Goal: Task Accomplishment & Management: Use online tool/utility

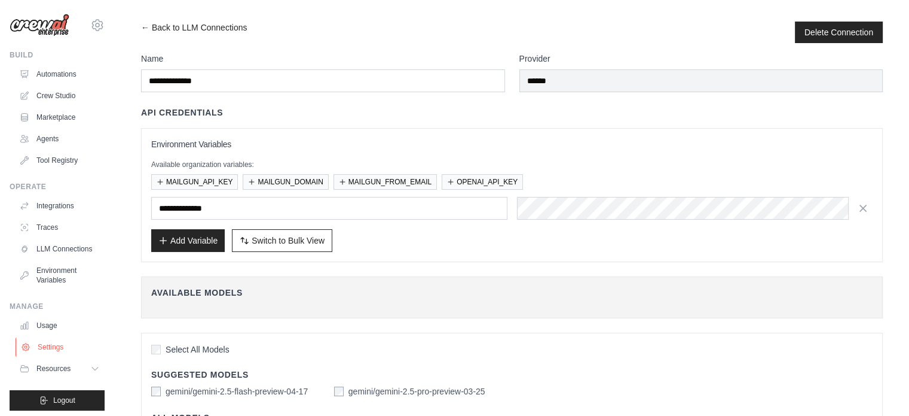
click at [49, 348] on link "Settings" at bounding box center [61, 346] width 90 height 19
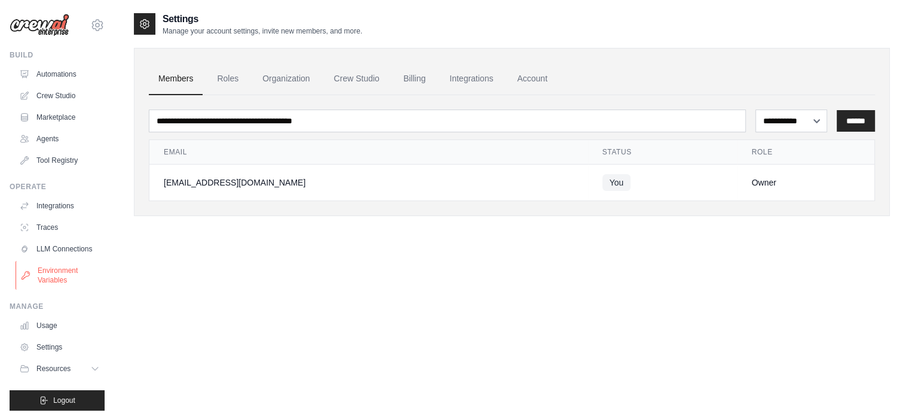
click at [51, 289] on link "Environment Variables" at bounding box center [61, 275] width 90 height 29
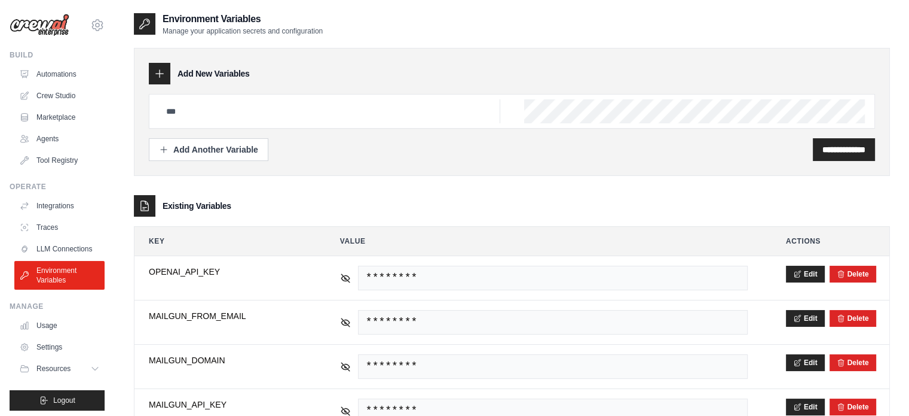
scroll to position [45, 0]
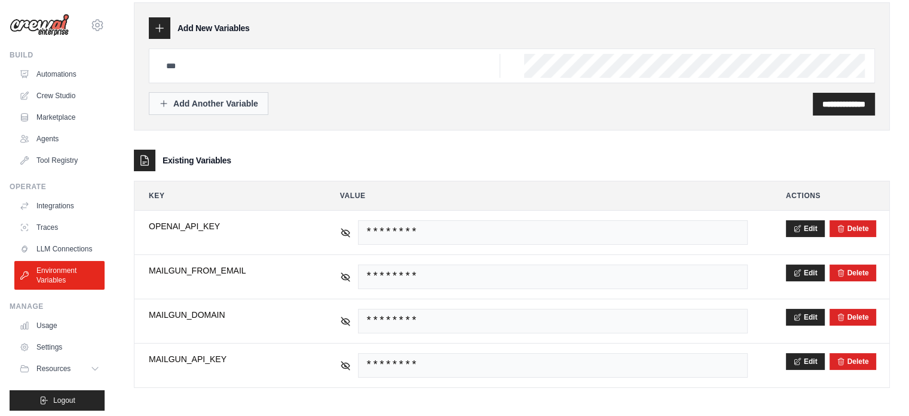
click at [223, 106] on div "Add Another Variable" at bounding box center [208, 103] width 99 height 12
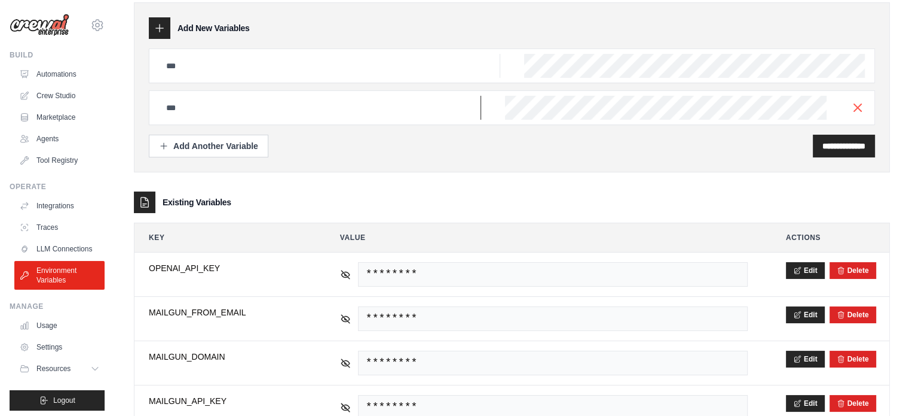
click at [328, 104] on input "text" at bounding box center [320, 108] width 322 height 24
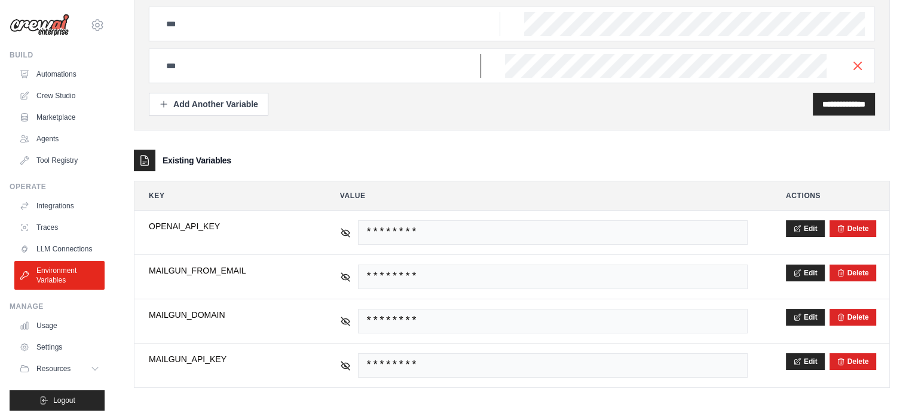
click at [239, 66] on input "text" at bounding box center [320, 66] width 322 height 24
type input "*"
type input "**********"
click at [823, 102] on input "**********" at bounding box center [844, 104] width 43 height 12
click at [636, 47] on div "**********" at bounding box center [512, 45] width 726 height 77
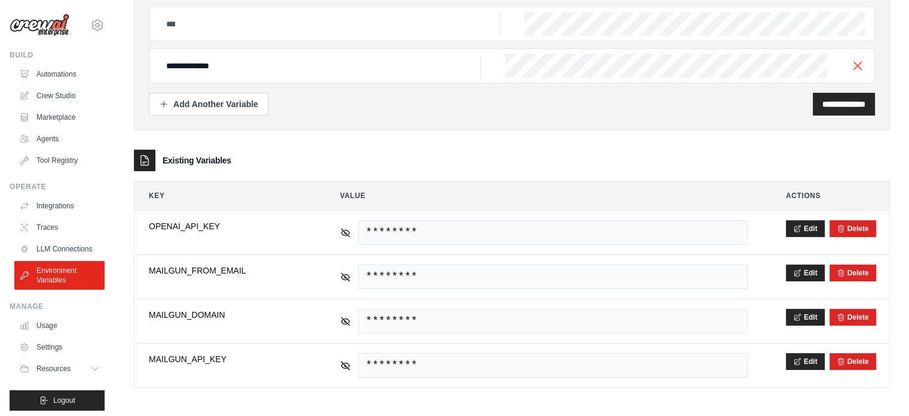
click at [867, 20] on div at bounding box center [512, 24] width 726 height 35
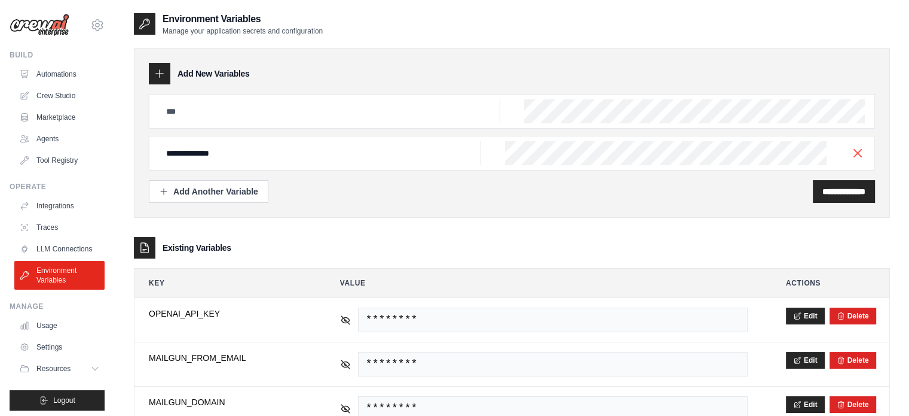
scroll to position [0, 0]
click at [196, 111] on input "text" at bounding box center [329, 111] width 341 height 24
type input "*"
type input "**********"
click at [542, 114] on div "**********" at bounding box center [512, 111] width 726 height 35
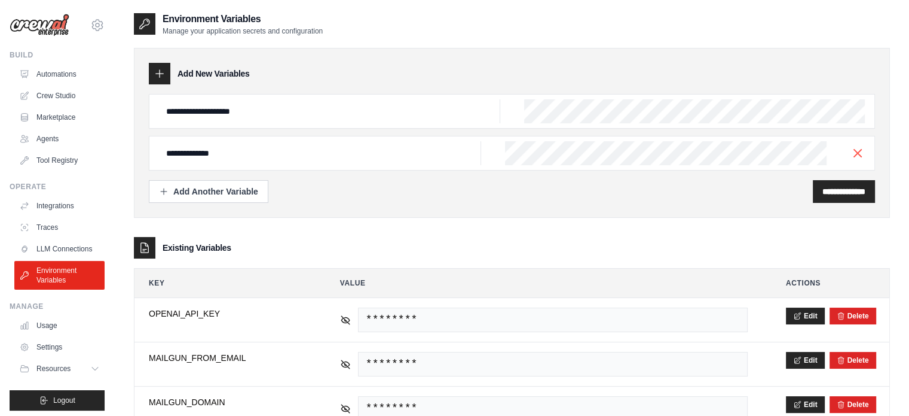
drag, startPoint x: 550, startPoint y: 97, endPoint x: 523, endPoint y: 109, distance: 29.4
click at [523, 109] on div "**********" at bounding box center [512, 111] width 726 height 35
click at [813, 199] on div "**********" at bounding box center [844, 191] width 62 height 23
click at [823, 191] on input "**********" at bounding box center [844, 191] width 43 height 12
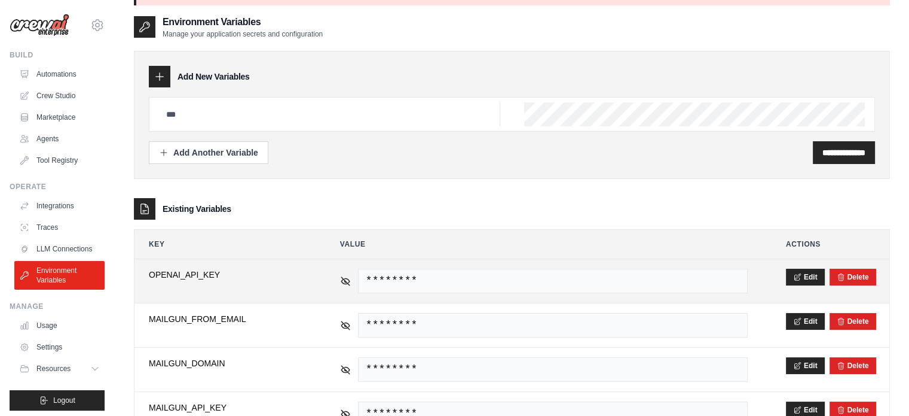
scroll to position [86, 0]
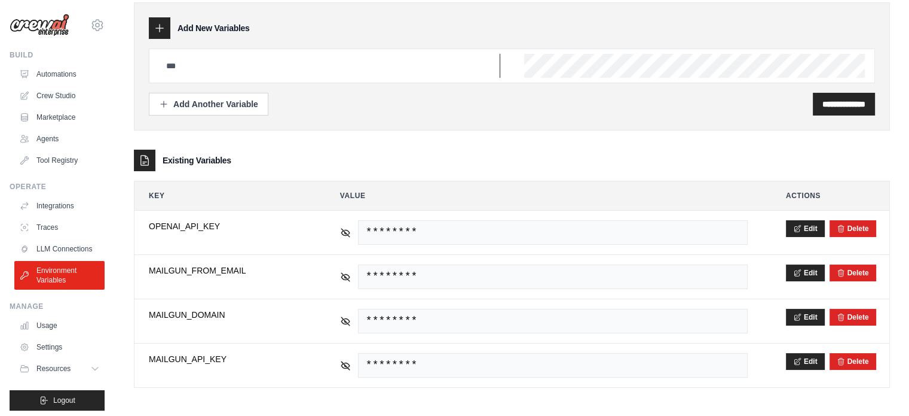
click at [208, 73] on input "text" at bounding box center [329, 66] width 341 height 24
type input "*"
type input "**********"
click at [823, 107] on input "**********" at bounding box center [844, 104] width 43 height 12
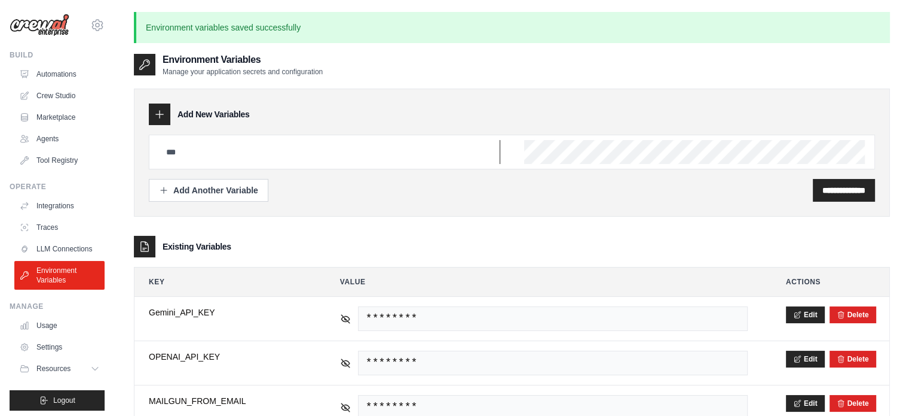
click at [227, 150] on input "text" at bounding box center [329, 152] width 341 height 24
type input "**********"
click at [825, 188] on input "**********" at bounding box center [844, 190] width 43 height 12
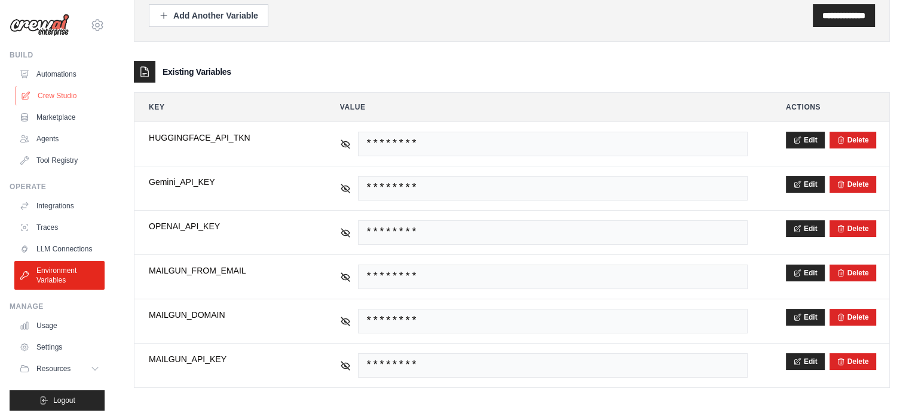
click at [53, 91] on link "Crew Studio" at bounding box center [61, 95] width 90 height 19
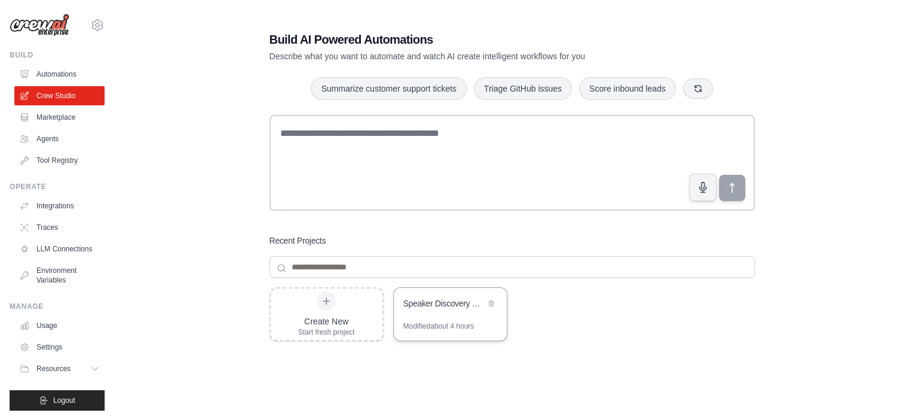
click at [465, 323] on div "Modified about 4 hours" at bounding box center [439, 326] width 71 height 10
click at [62, 289] on link "Environment Variables" at bounding box center [61, 275] width 90 height 29
click at [55, 284] on link "Environment Variables" at bounding box center [61, 275] width 90 height 29
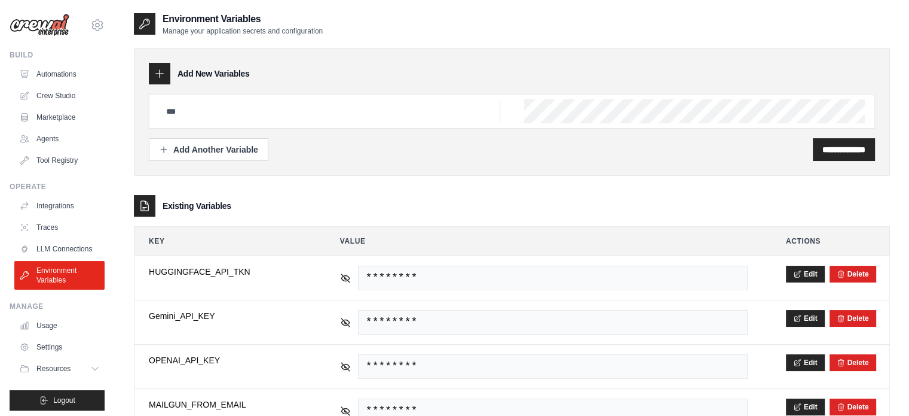
scroll to position [74, 0]
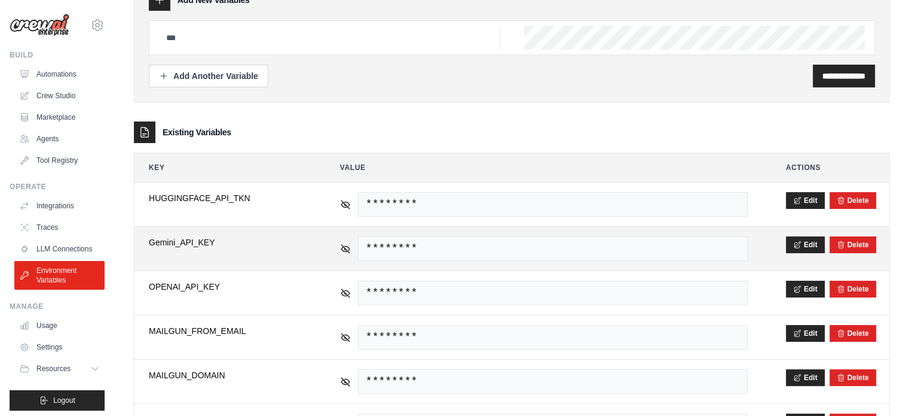
click at [420, 242] on span "********" at bounding box center [553, 248] width 390 height 25
click at [343, 246] on icon at bounding box center [345, 248] width 11 height 11
click at [649, 244] on span "AIzaSyCTKcWVs-v2J0wMd3KwVBhduyBxz8CmcBw" at bounding box center [553, 248] width 390 height 25
click at [804, 243] on button "Edit" at bounding box center [805, 244] width 39 height 17
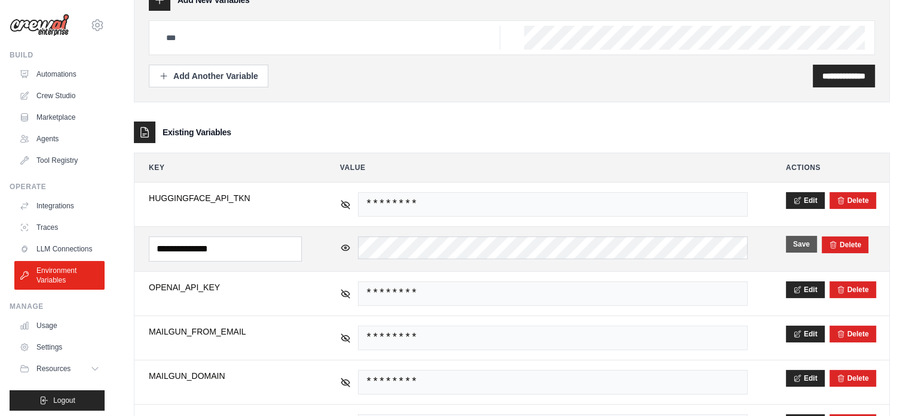
click at [808, 242] on button "Save" at bounding box center [801, 244] width 31 height 17
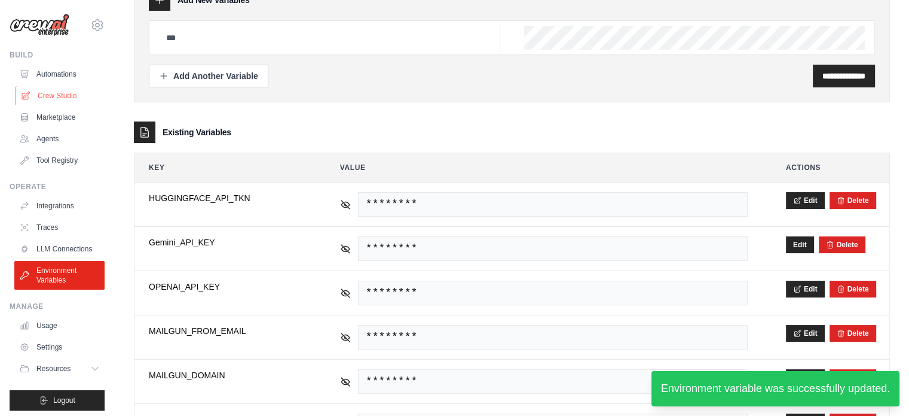
click at [41, 95] on link "Crew Studio" at bounding box center [61, 95] width 90 height 19
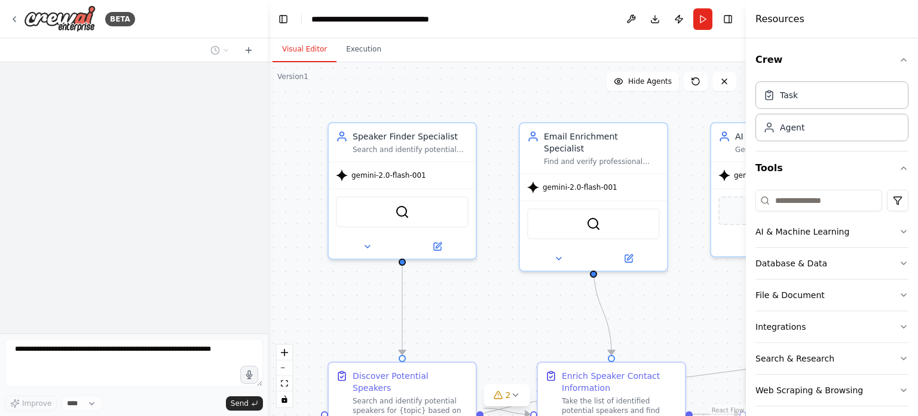
click at [696, 23] on button "Run" at bounding box center [703, 19] width 19 height 22
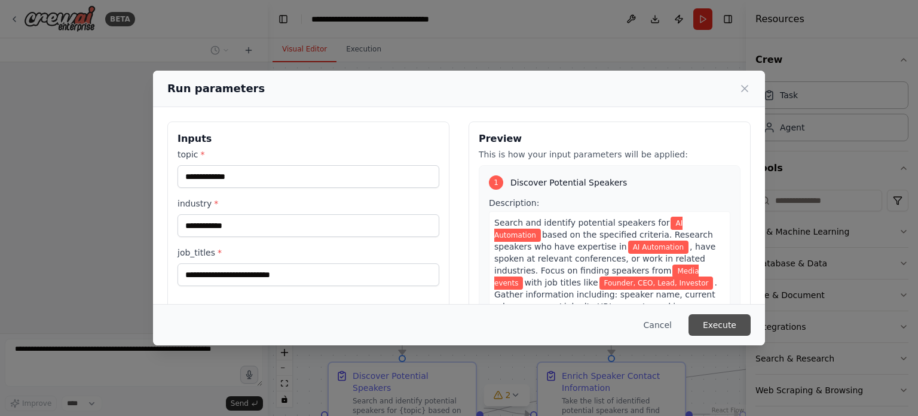
click at [735, 329] on button "Execute" at bounding box center [720, 325] width 62 height 22
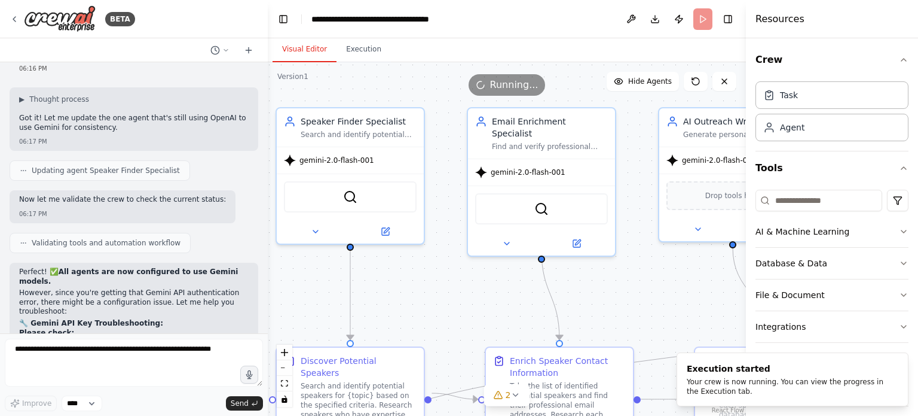
drag, startPoint x: 507, startPoint y: 129, endPoint x: 458, endPoint y: 109, distance: 52.6
click at [458, 109] on div ".deletable-edge-delete-btn { width: 20px; height: 20px; border: 0px solid #ffff…" at bounding box center [507, 238] width 478 height 353
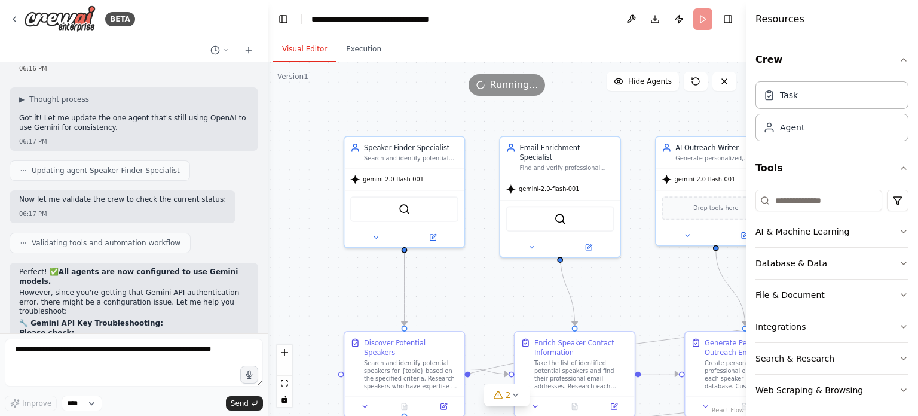
click at [607, 293] on div ".deletable-edge-delete-btn { width: 20px; height: 20px; border: 0px solid #ffff…" at bounding box center [507, 238] width 478 height 353
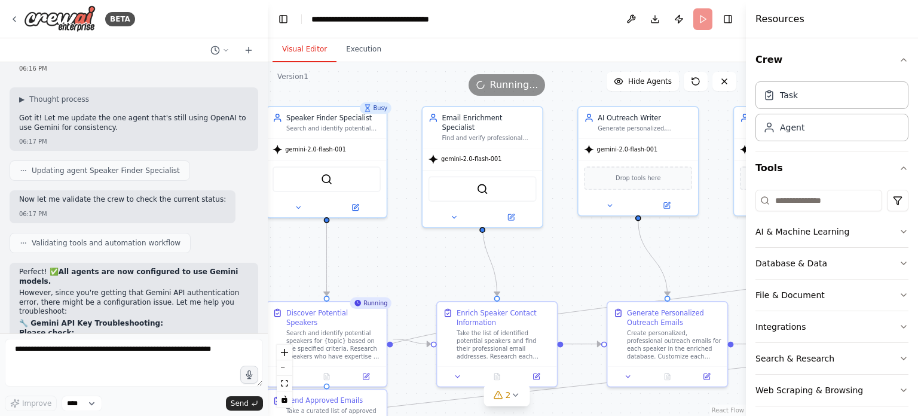
drag, startPoint x: 622, startPoint y: 284, endPoint x: 559, endPoint y: 243, distance: 75.3
click at [548, 250] on div ".deletable-edge-delete-btn { width: 20px; height: 20px; border: 0px solid #ffff…" at bounding box center [507, 238] width 478 height 353
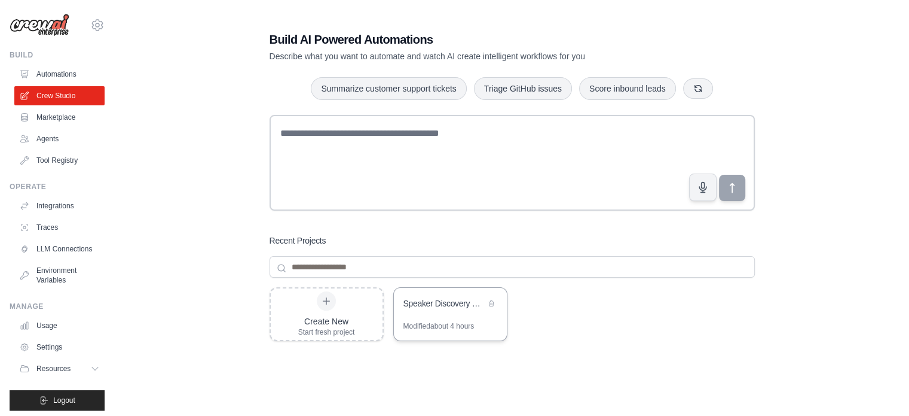
click at [440, 310] on div "Speaker Discovery & Outreach Automation" at bounding box center [445, 304] width 82 height 14
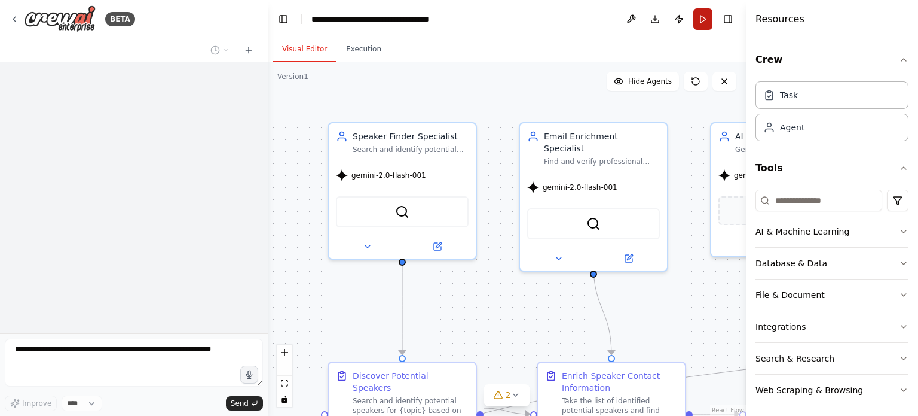
click at [697, 28] on button "Run" at bounding box center [703, 19] width 19 height 22
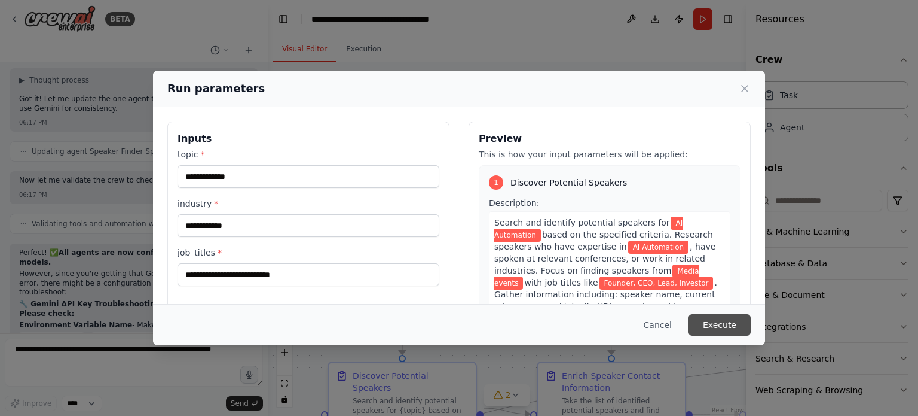
scroll to position [14284, 0]
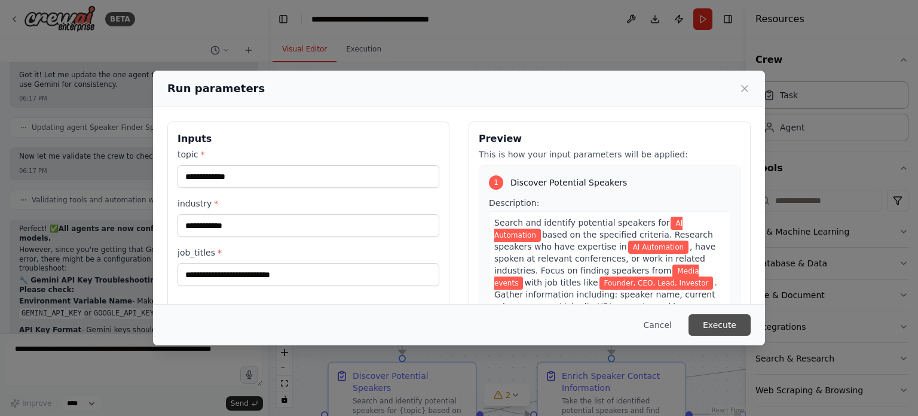
click at [711, 320] on button "Execute" at bounding box center [720, 325] width 62 height 22
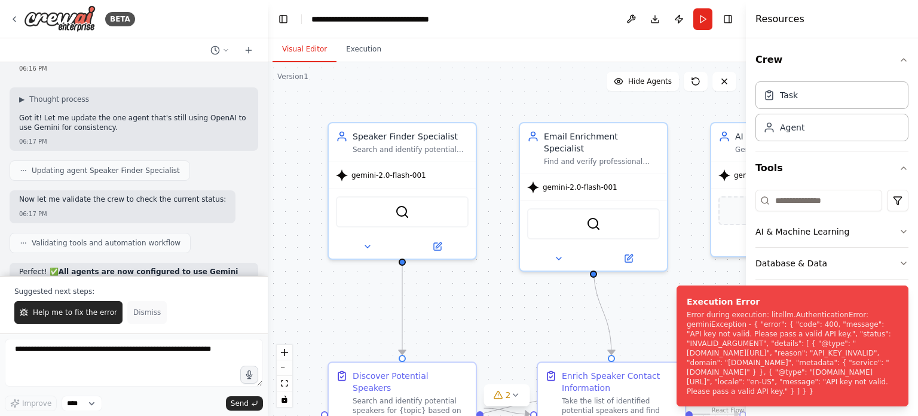
click at [148, 313] on span "Dismiss" at bounding box center [147, 312] width 28 height 10
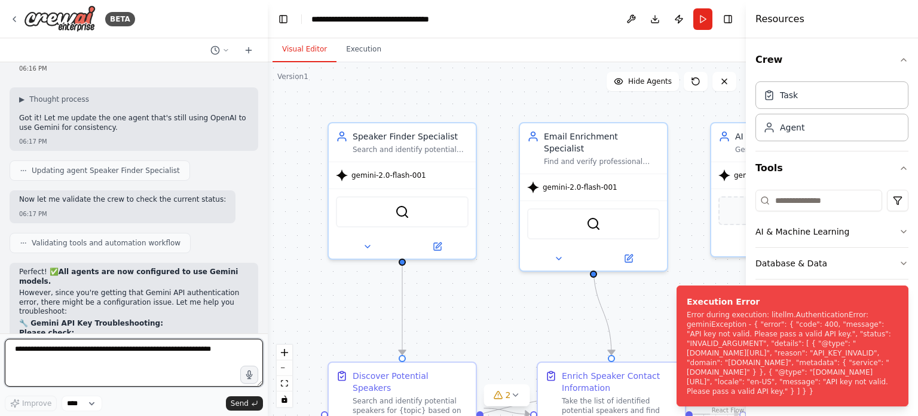
click at [141, 350] on textarea at bounding box center [134, 362] width 258 height 48
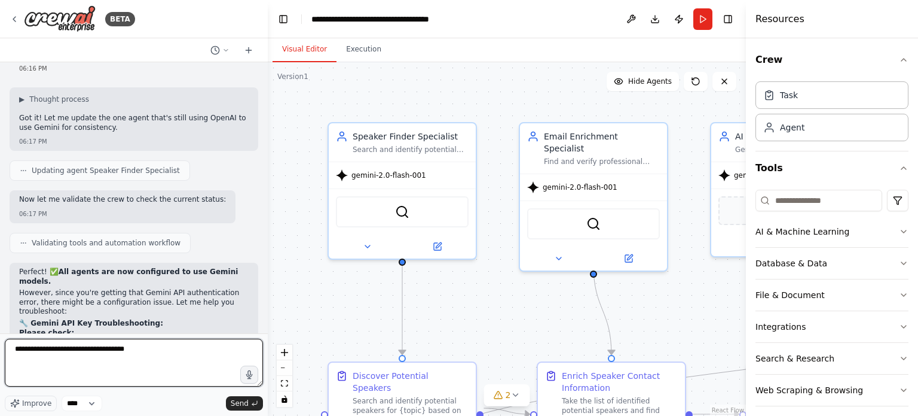
type textarea "**********"
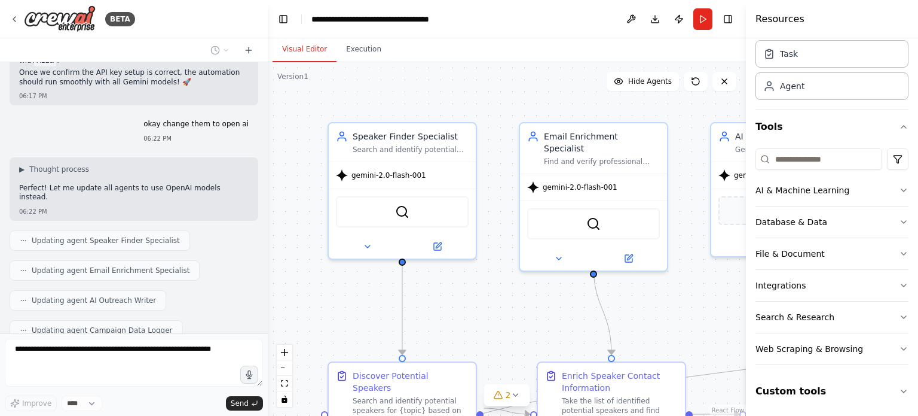
scroll to position [14698, 0]
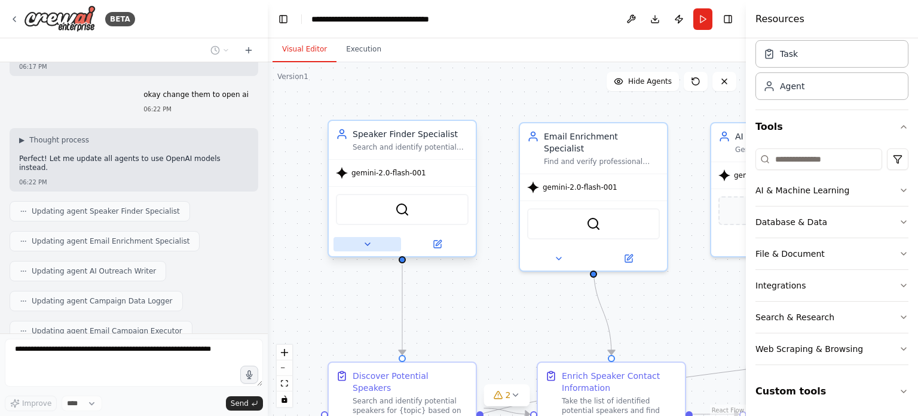
click at [368, 241] on icon at bounding box center [368, 244] width 10 height 10
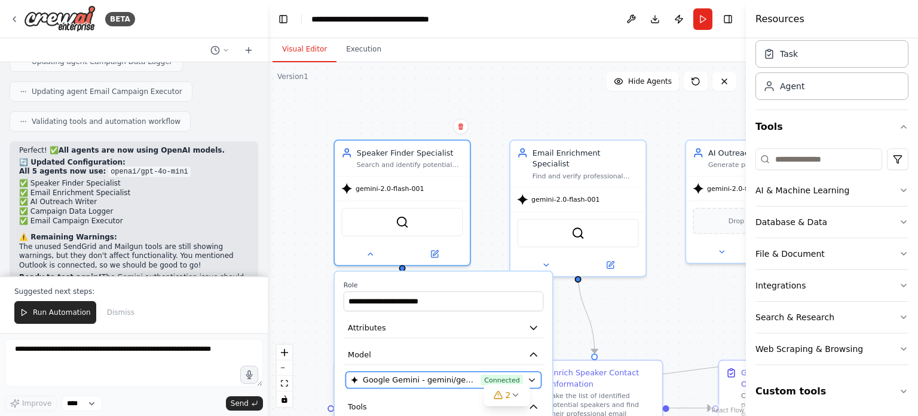
scroll to position [14947, 0]
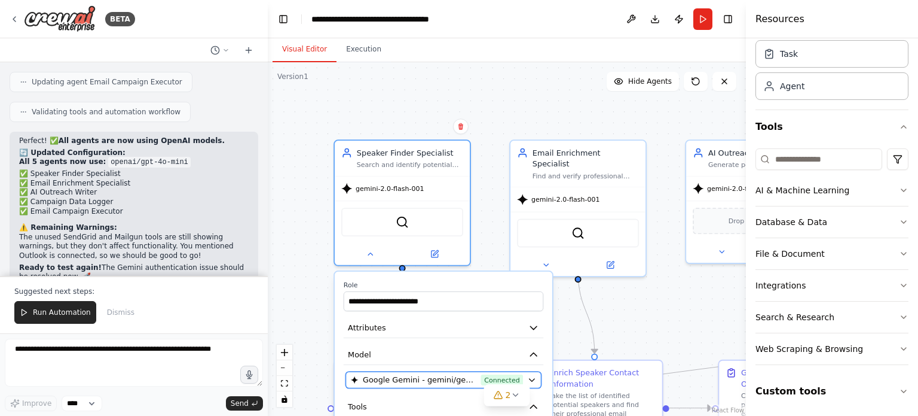
click at [402, 374] on span "Google Gemini - gemini/gemini-2.0-flash-001 (Gemi)" at bounding box center [420, 379] width 114 height 11
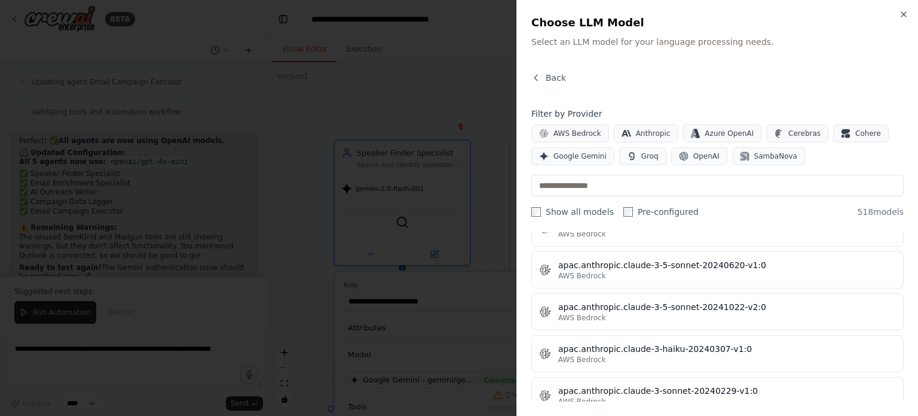
scroll to position [1398, 0]
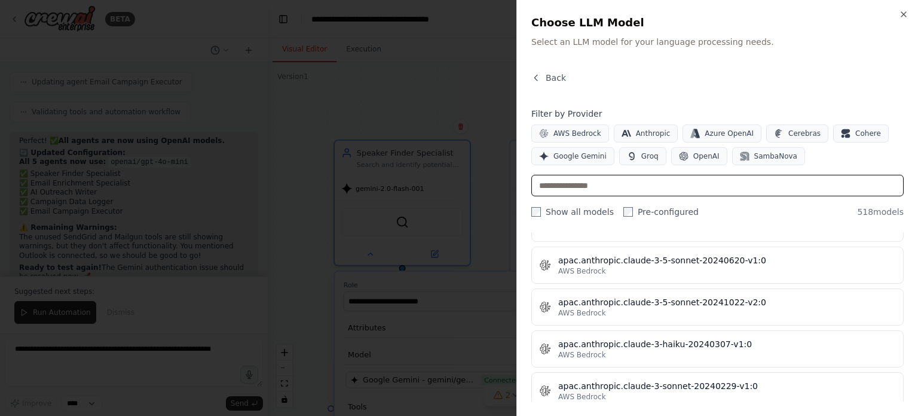
click at [562, 180] on input "text" at bounding box center [718, 186] width 372 height 22
paste input "**********"
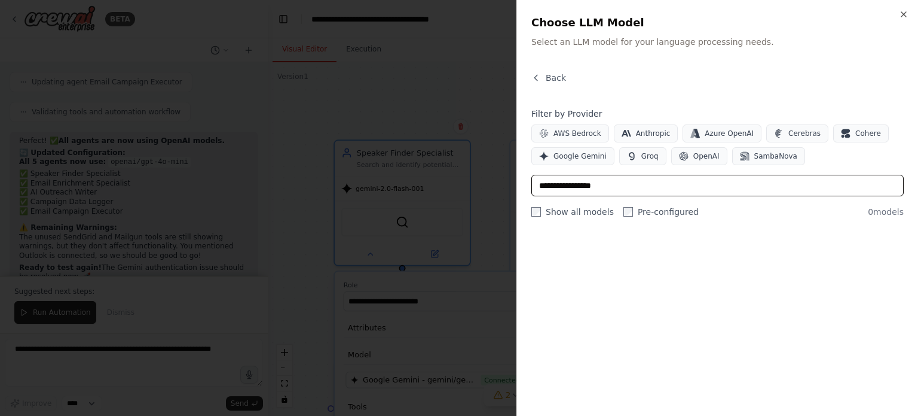
scroll to position [0, 0]
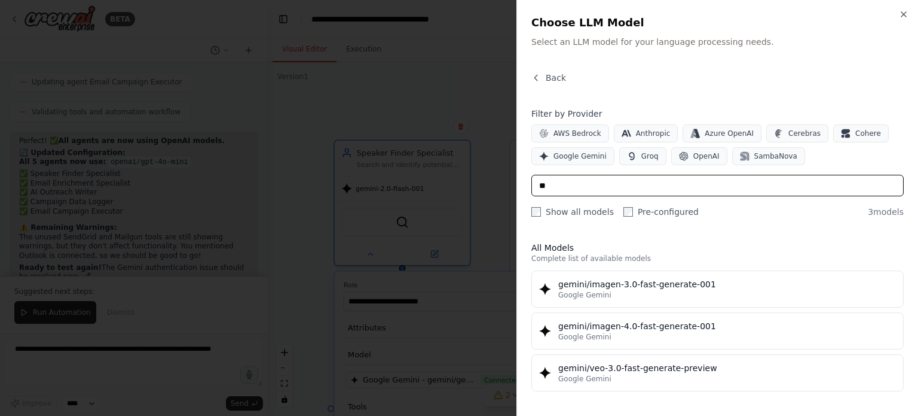
type input "*"
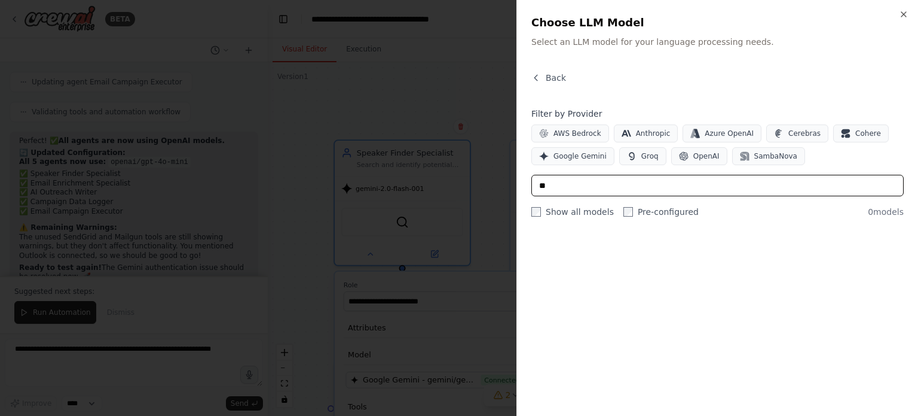
type input "*"
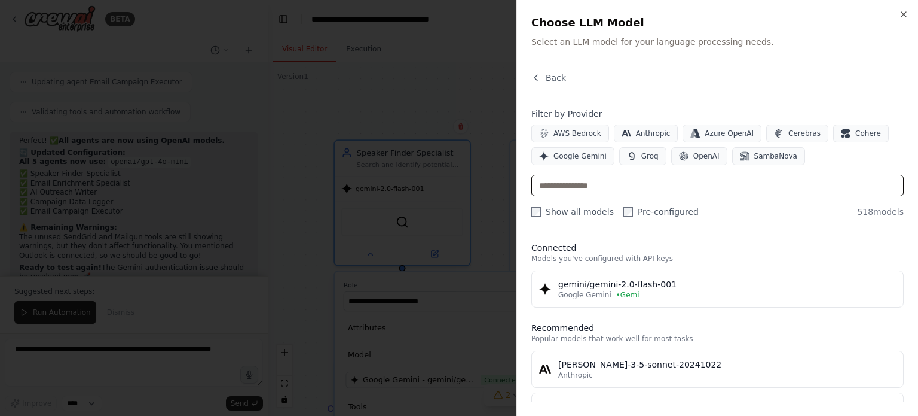
paste input "*******"
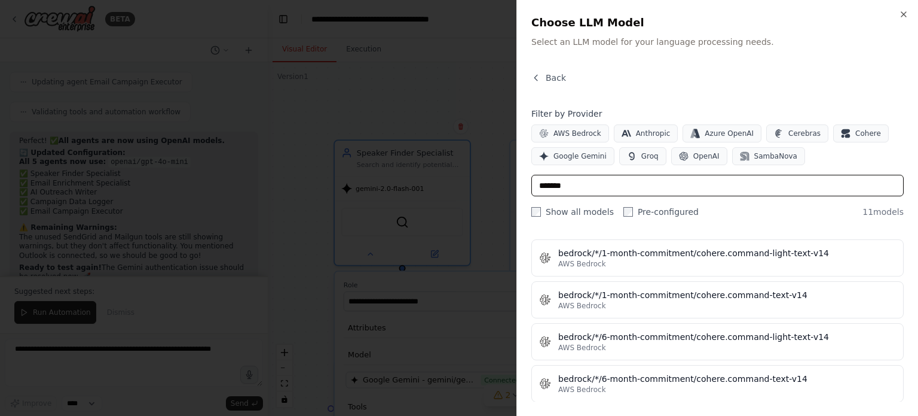
scroll to position [32, 0]
type input "*******"
click at [842, 132] on icon "button" at bounding box center [846, 131] width 8 height 5
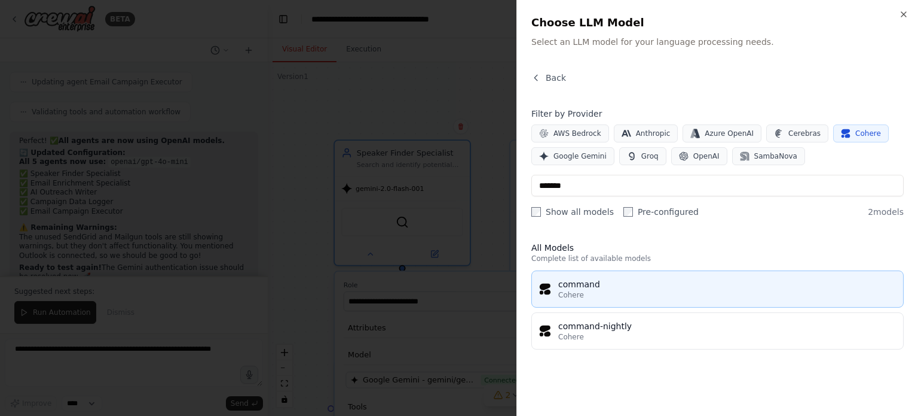
click at [589, 296] on div "Cohere" at bounding box center [727, 295] width 338 height 10
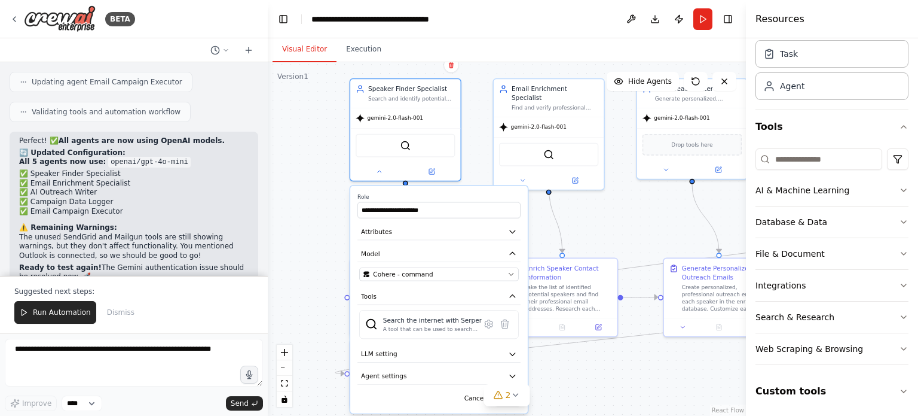
drag, startPoint x: 445, startPoint y: 133, endPoint x: 445, endPoint y: 33, distance: 99.8
click at [445, 33] on main "**********" at bounding box center [507, 208] width 478 height 416
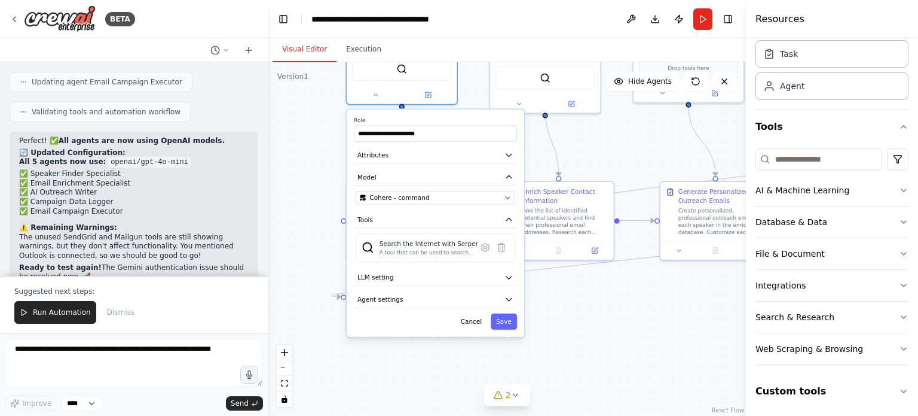
drag, startPoint x: 304, startPoint y: 203, endPoint x: 301, endPoint y: 126, distance: 76.6
click at [301, 126] on div ".deletable-edge-delete-btn { width: 20px; height: 20px; border: 0px solid #ffff…" at bounding box center [507, 238] width 478 height 353
click at [502, 317] on button "Save" at bounding box center [504, 321] width 26 height 16
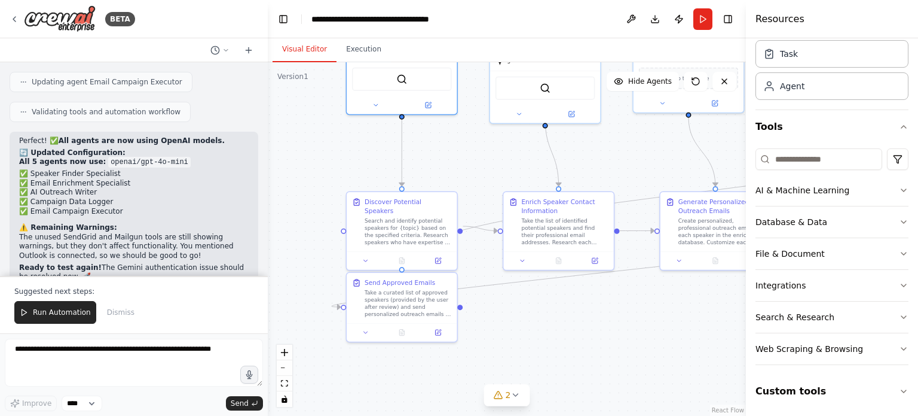
drag, startPoint x: 457, startPoint y: 136, endPoint x: 453, endPoint y: 239, distance: 103.5
click at [453, 239] on div ".deletable-edge-delete-btn { width: 20px; height: 20px; border: 0px solid #ffff…" at bounding box center [507, 238] width 478 height 353
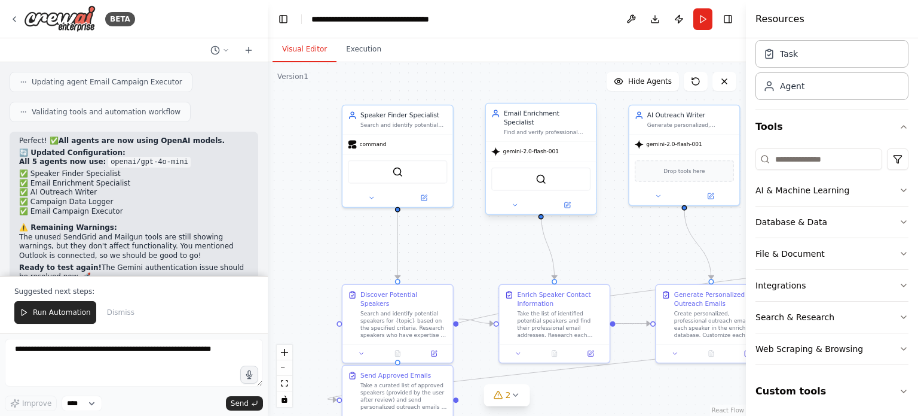
click at [518, 148] on div "gemini-2.0-flash-001" at bounding box center [541, 152] width 110 height 20
click at [411, 145] on div "command" at bounding box center [398, 143] width 110 height 20
click at [380, 193] on button at bounding box center [371, 196] width 51 height 11
click at [371, 198] on button at bounding box center [371, 196] width 51 height 11
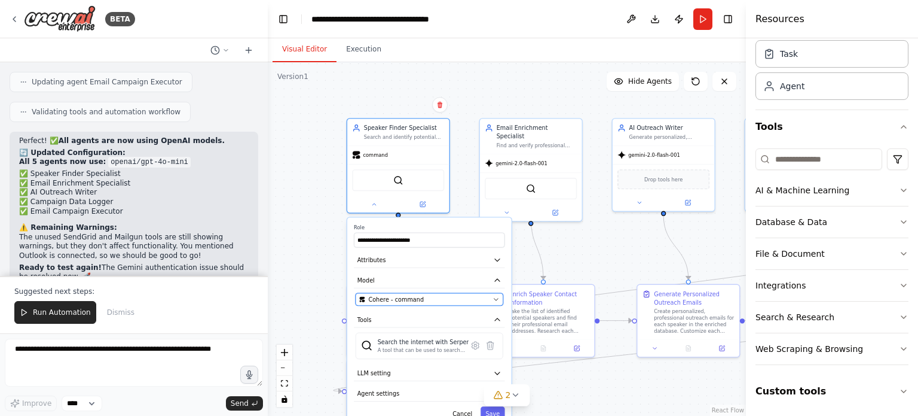
click at [407, 298] on span "Cohere - command" at bounding box center [396, 299] width 56 height 8
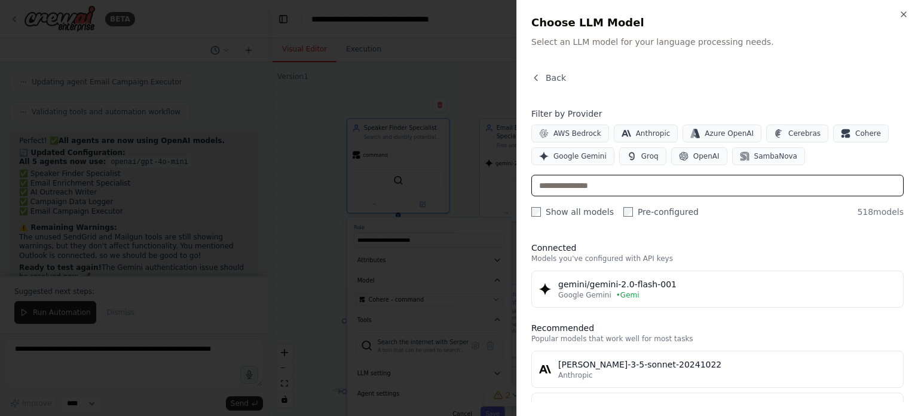
click at [566, 196] on input "text" at bounding box center [718, 186] width 372 height 22
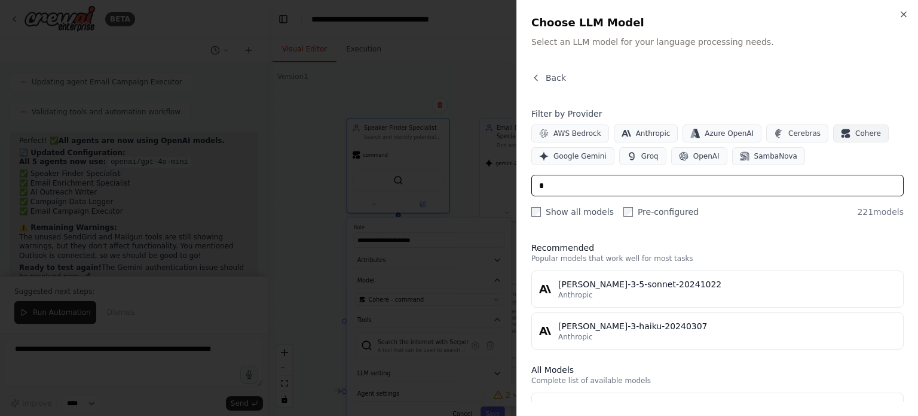
type input "*"
click at [833, 124] on button "Cohere" at bounding box center [861, 133] width 56 height 18
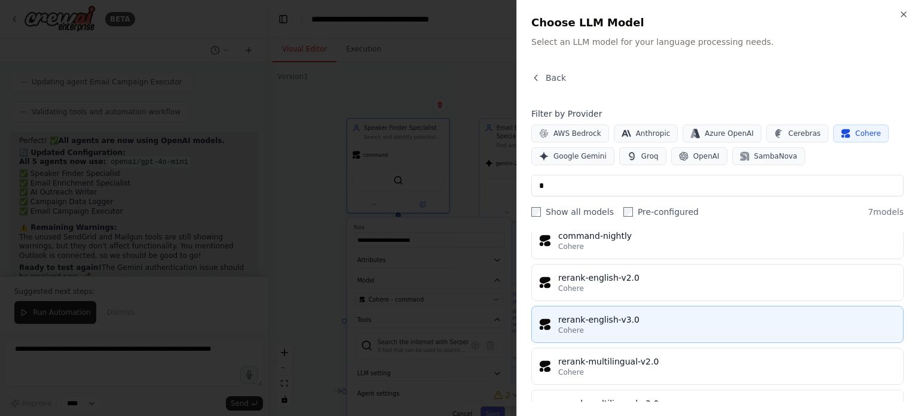
scroll to position [164, 0]
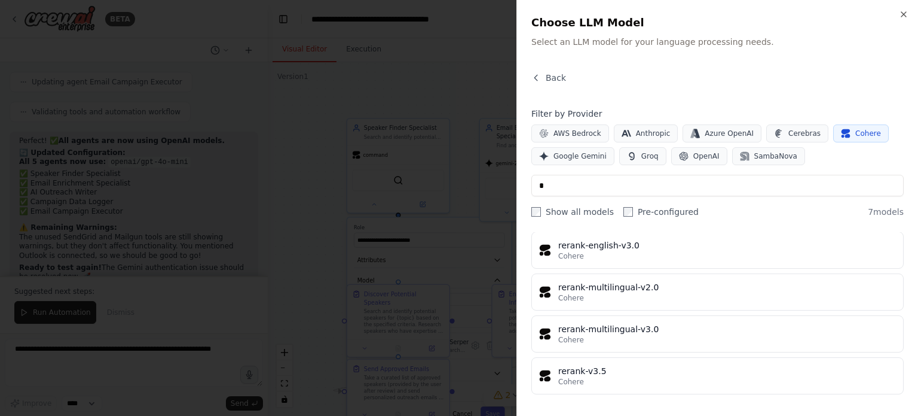
click at [159, 105] on div at bounding box center [459, 208] width 918 height 416
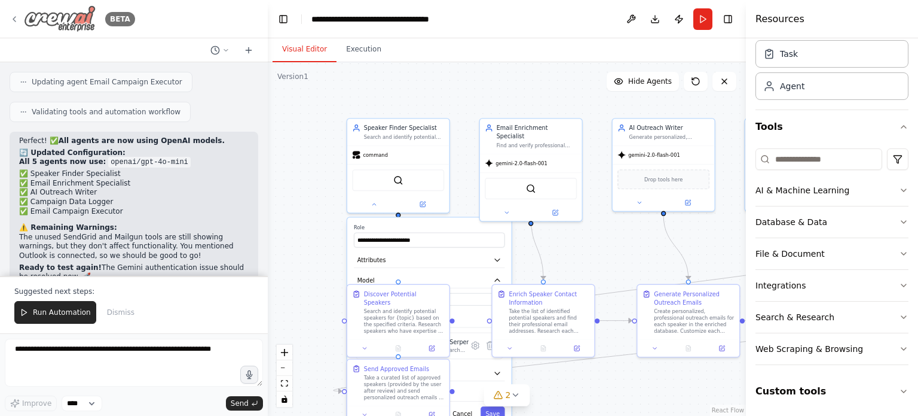
click at [62, 8] on img at bounding box center [60, 18] width 72 height 27
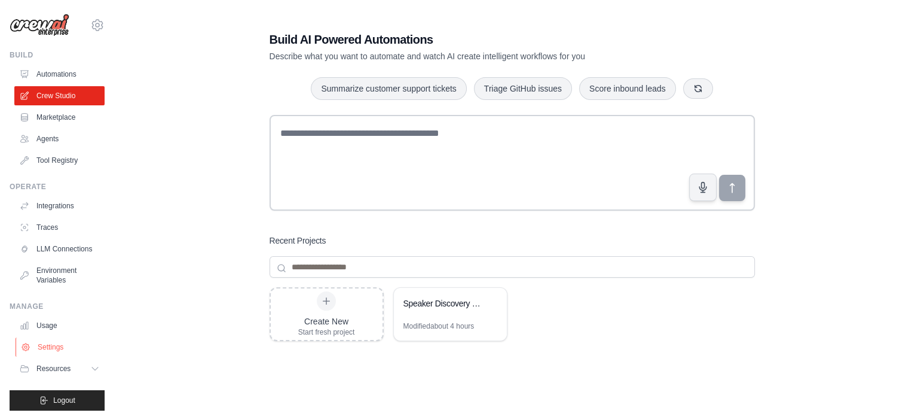
click at [56, 356] on link "Settings" at bounding box center [61, 346] width 90 height 19
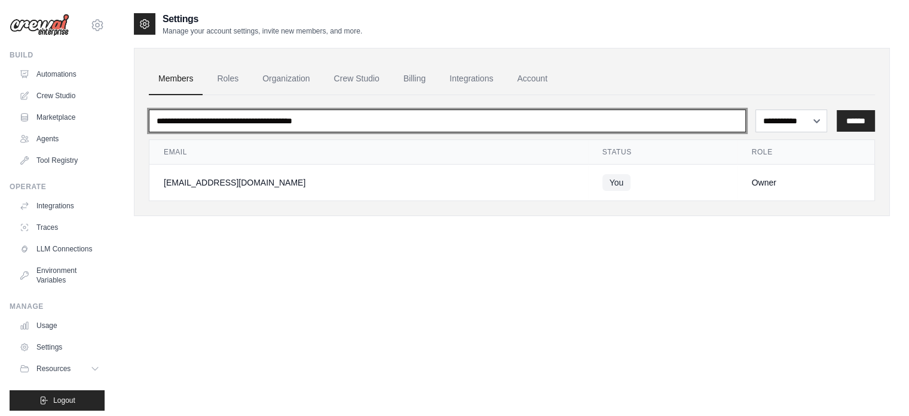
click at [307, 123] on input "email" at bounding box center [447, 120] width 597 height 23
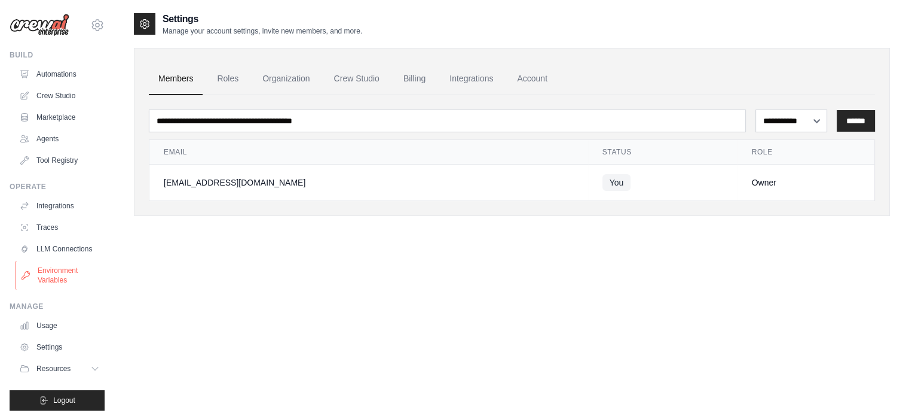
click at [54, 286] on link "Environment Variables" at bounding box center [61, 275] width 90 height 29
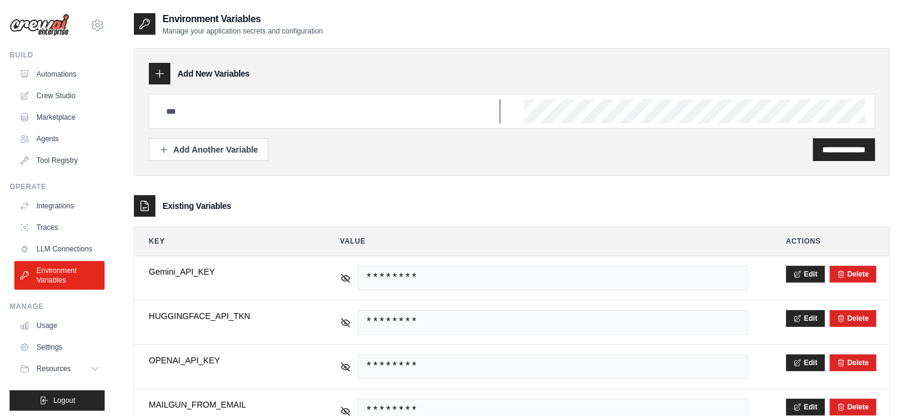
click at [201, 111] on input "text" at bounding box center [329, 111] width 341 height 24
click at [321, 108] on input "text" at bounding box center [329, 111] width 341 height 24
type input "**********"
click at [813, 144] on div "**********" at bounding box center [844, 149] width 62 height 23
click at [823, 144] on input "**********" at bounding box center [844, 149] width 43 height 12
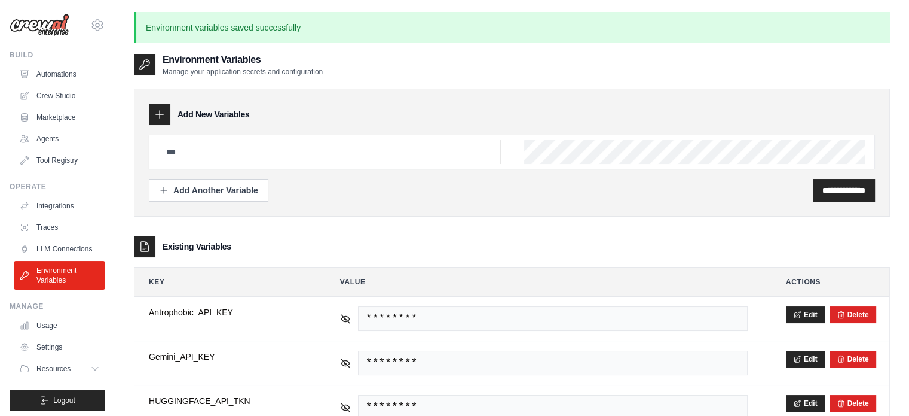
click at [199, 152] on input "text" at bounding box center [329, 152] width 341 height 24
type input "**********"
click at [826, 182] on div "**********" at bounding box center [844, 190] width 62 height 23
click at [823, 188] on input "**********" at bounding box center [844, 190] width 43 height 12
click at [47, 103] on link "Crew Studio" at bounding box center [61, 95] width 90 height 19
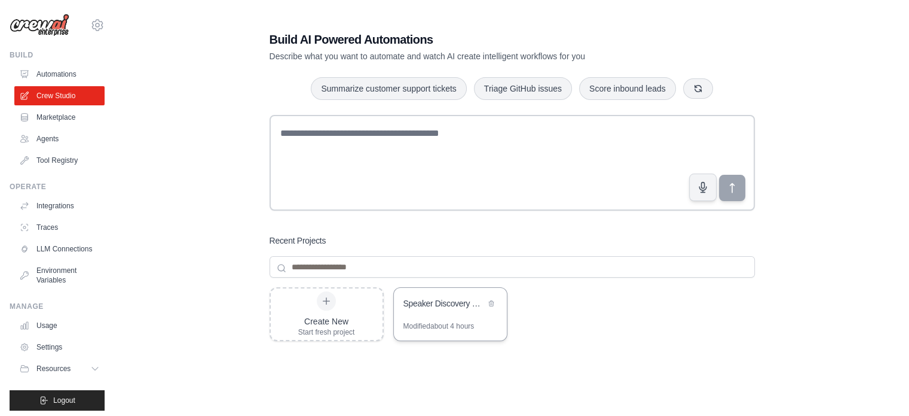
click at [435, 304] on div "Speaker Discovery & Outreach Automation" at bounding box center [445, 303] width 82 height 12
click at [55, 275] on link "Environment Variables" at bounding box center [61, 275] width 90 height 29
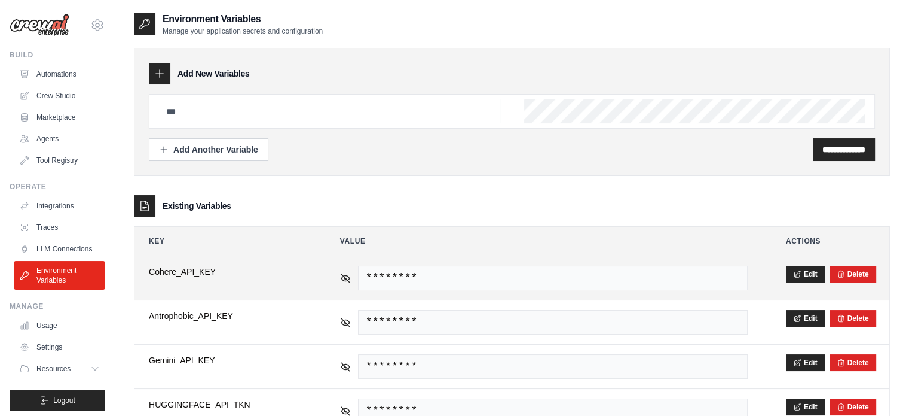
click at [198, 267] on span "Cohere_API_KEY" at bounding box center [225, 271] width 153 height 12
click at [809, 263] on td "Edit Delete" at bounding box center [831, 278] width 118 height 44
click at [806, 271] on button "Edit" at bounding box center [805, 273] width 39 height 17
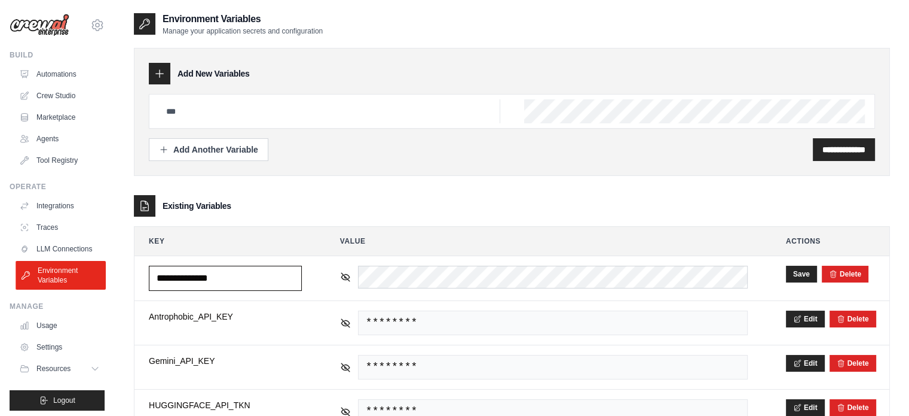
drag, startPoint x: 242, startPoint y: 271, endPoint x: 74, endPoint y: 272, distance: 168.6
click at [74, 272] on div "mohamadrazenibrahim@gmail.com Settings Build Automations Crew Studio" at bounding box center [454, 321] width 909 height 642
paste input "text"
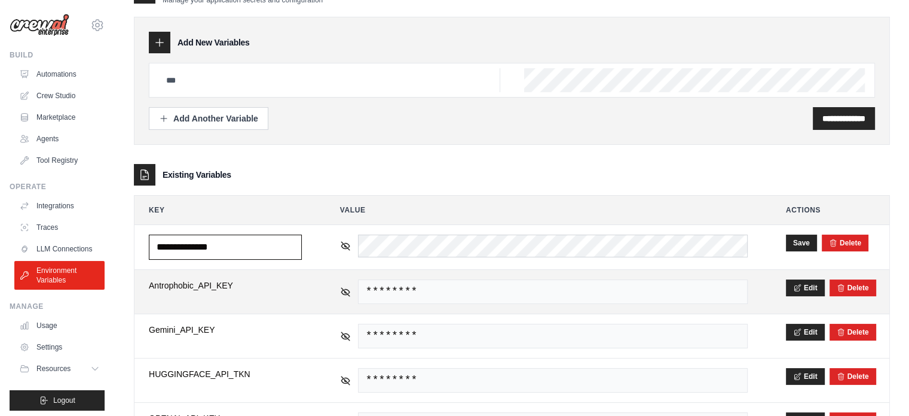
scroll to position [32, 0]
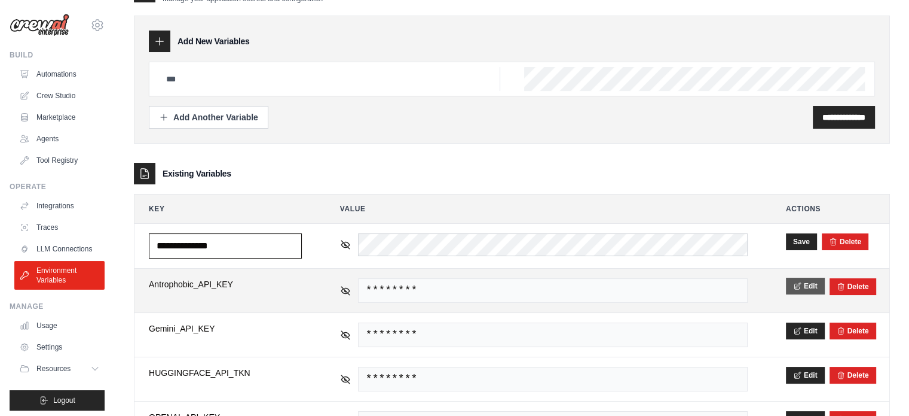
type input "**********"
click at [793, 282] on icon at bounding box center [797, 286] width 8 height 8
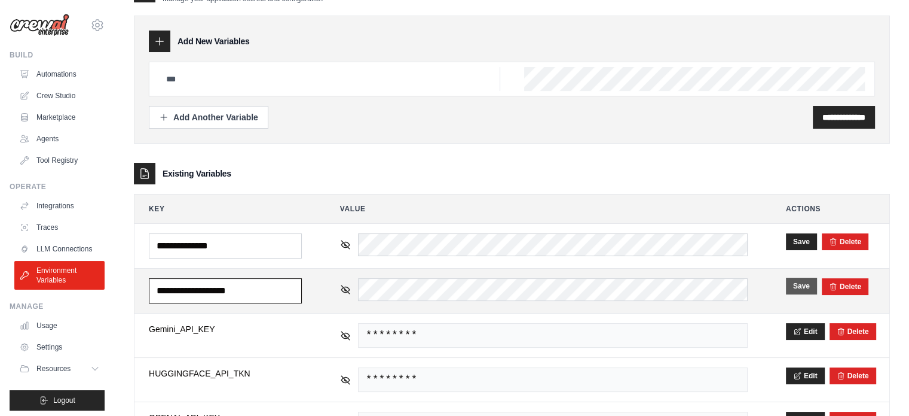
drag, startPoint x: 207, startPoint y: 290, endPoint x: 162, endPoint y: 291, distance: 44.8
click at [162, 291] on input "**********" at bounding box center [225, 290] width 153 height 25
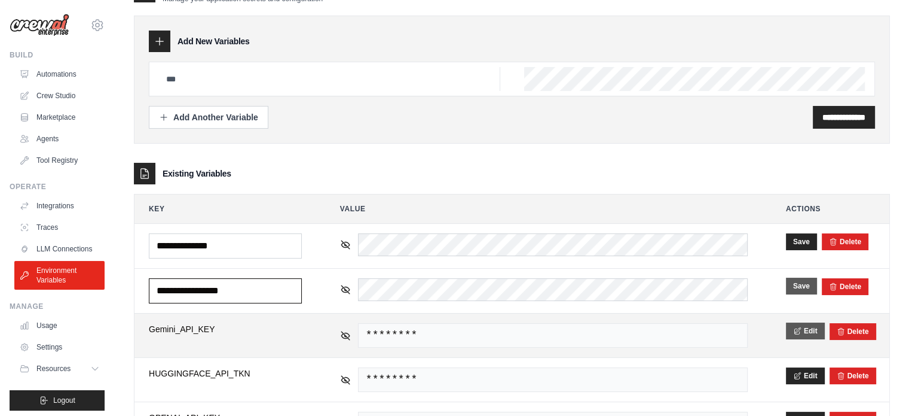
type input "**********"
click at [807, 325] on button "Edit" at bounding box center [805, 330] width 39 height 17
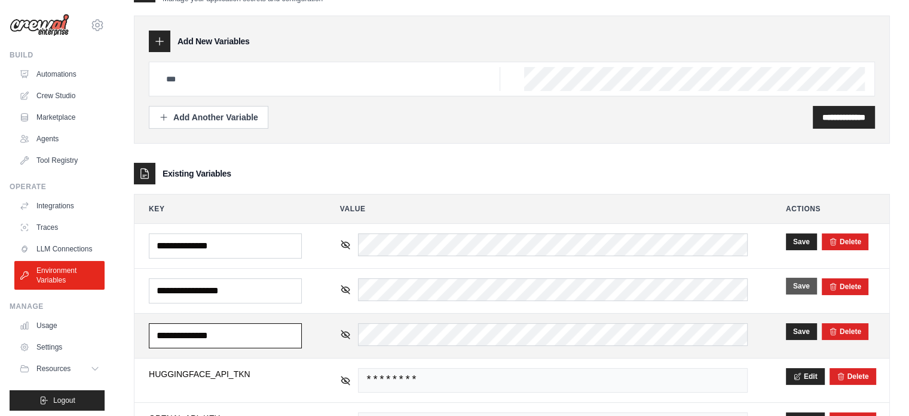
click at [186, 335] on input "**********" at bounding box center [225, 335] width 153 height 25
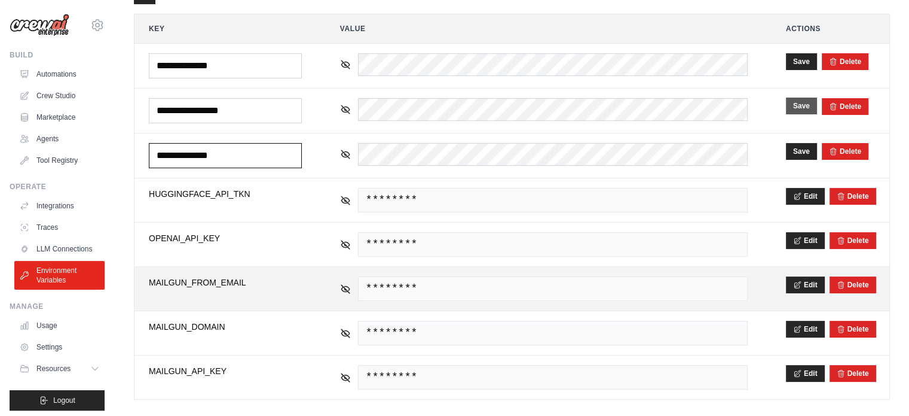
scroll to position [223, 0]
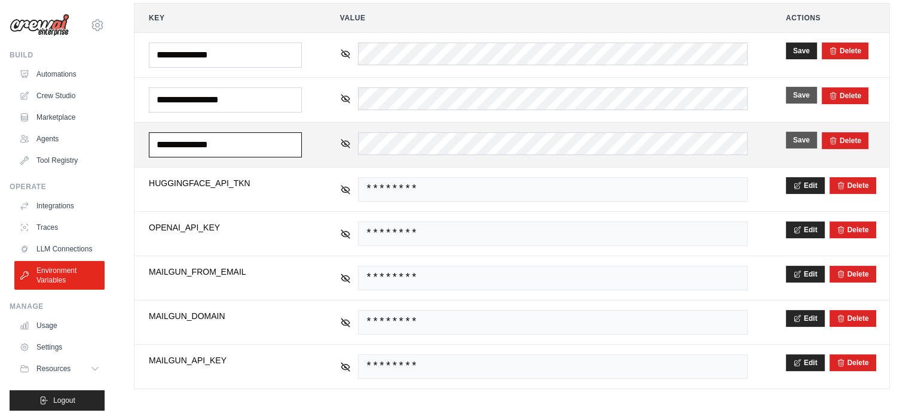
type input "**********"
click at [809, 137] on button "Save" at bounding box center [801, 140] width 31 height 17
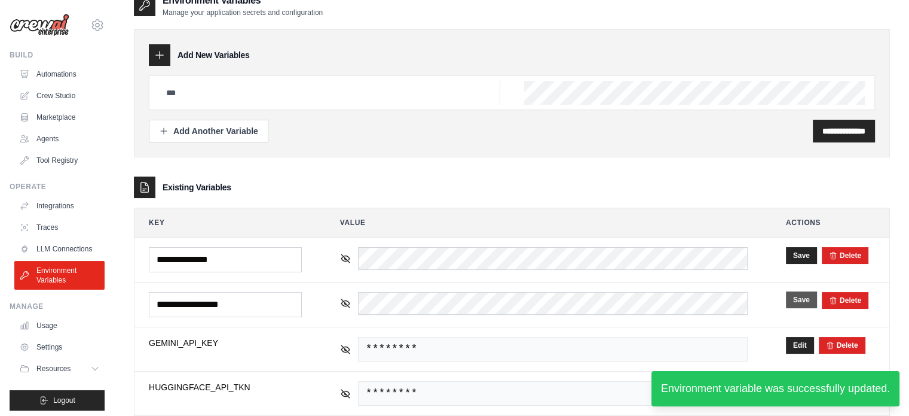
scroll to position [17, 0]
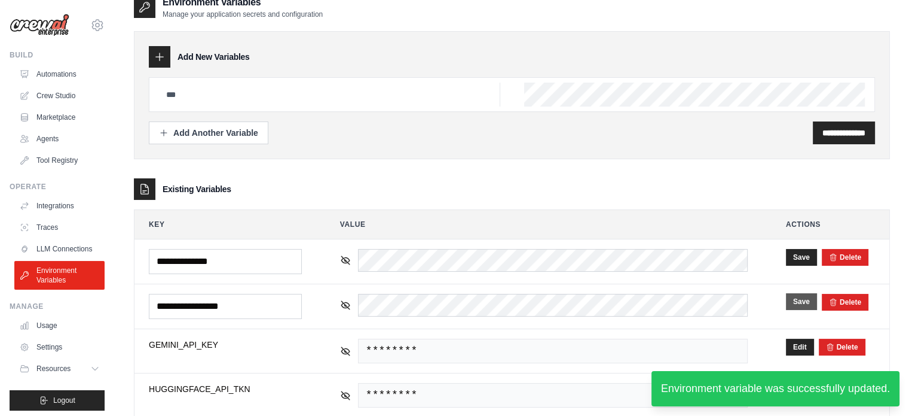
click at [793, 300] on button "Save" at bounding box center [801, 301] width 31 height 17
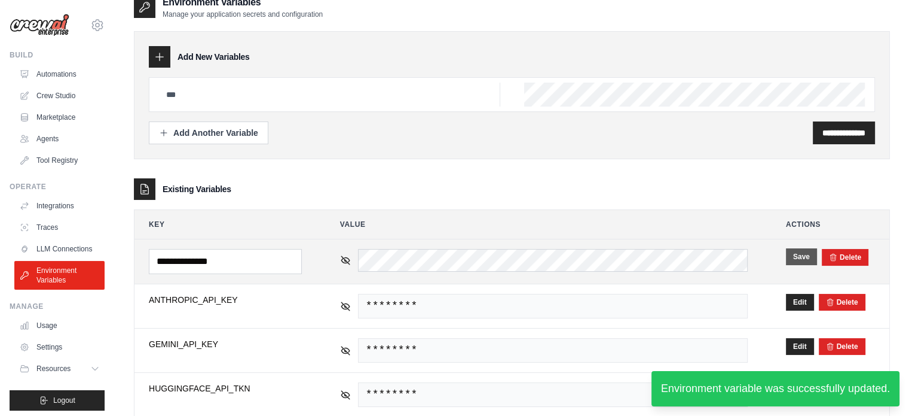
click at [796, 259] on button "Save" at bounding box center [801, 256] width 31 height 17
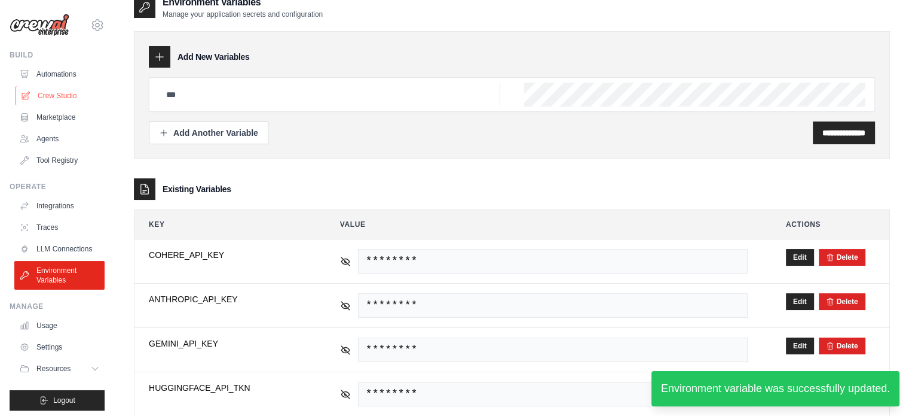
click at [55, 97] on link "Crew Studio" at bounding box center [61, 95] width 90 height 19
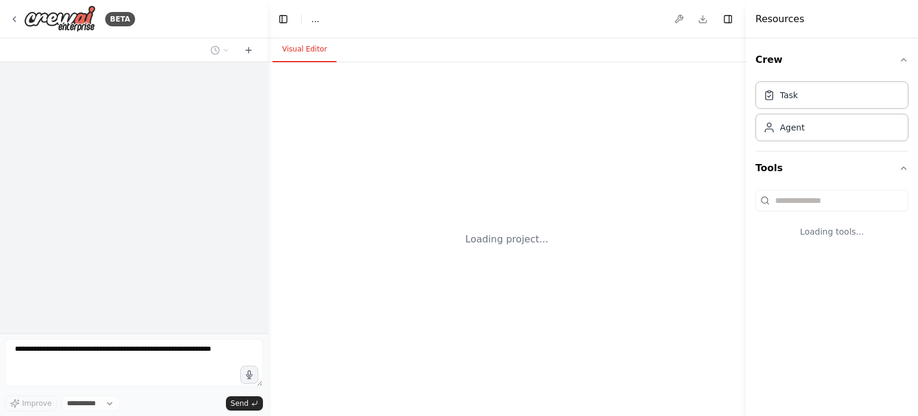
select select "****"
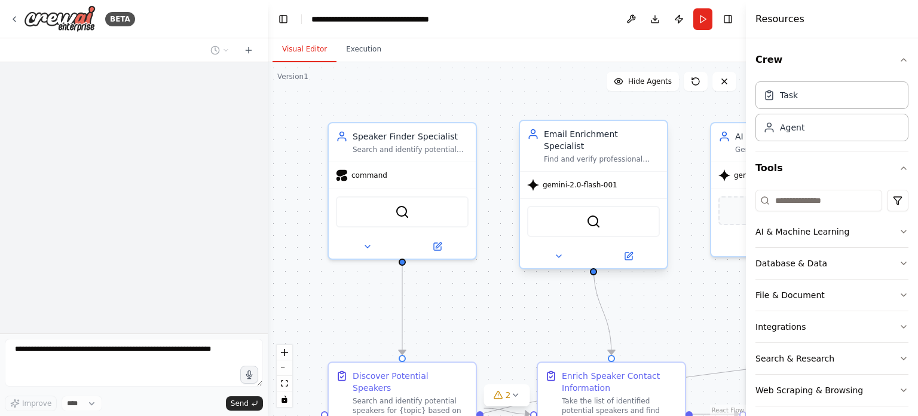
click at [562, 179] on div "gemini-2.0-flash-001" at bounding box center [572, 185] width 90 height 12
click at [561, 244] on div at bounding box center [593, 256] width 147 height 24
click at [558, 251] on icon at bounding box center [559, 256] width 10 height 10
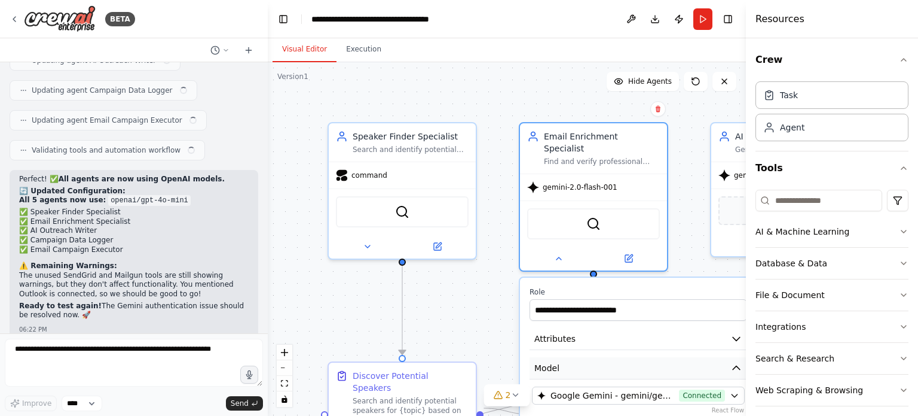
scroll to position [14889, 0]
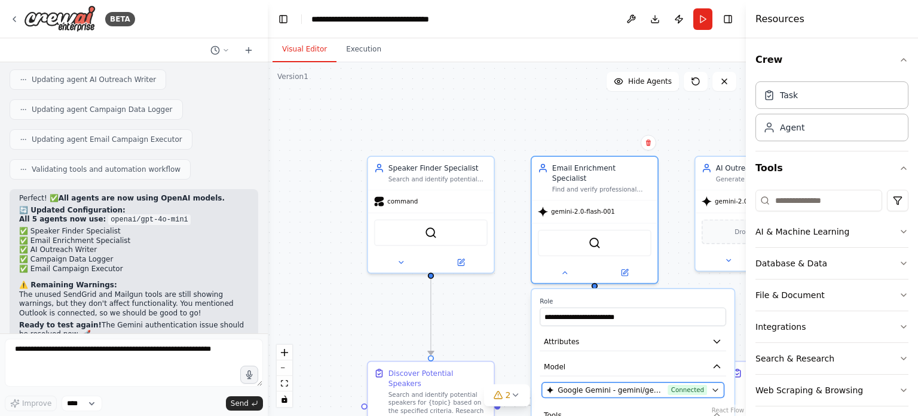
click at [597, 384] on span "Google Gemini - gemini/gemini-2.0-flash-001 (Gemi)" at bounding box center [611, 389] width 106 height 10
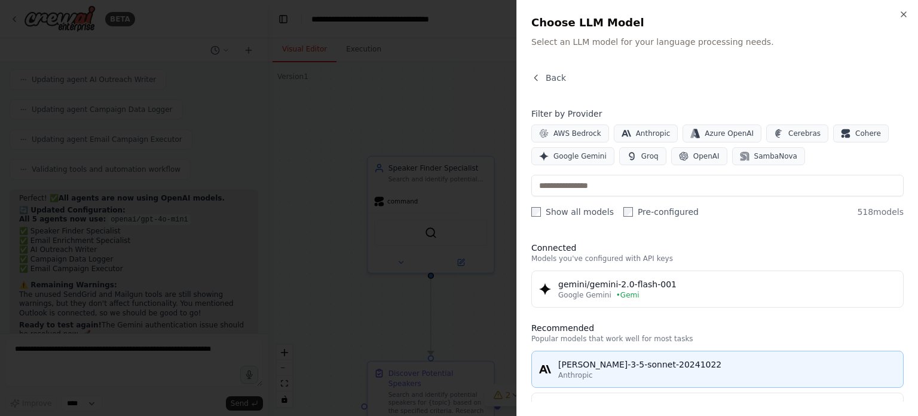
click at [636, 357] on button "[PERSON_NAME]-3-5-sonnet-20241022 Anthropic" at bounding box center [718, 368] width 372 height 37
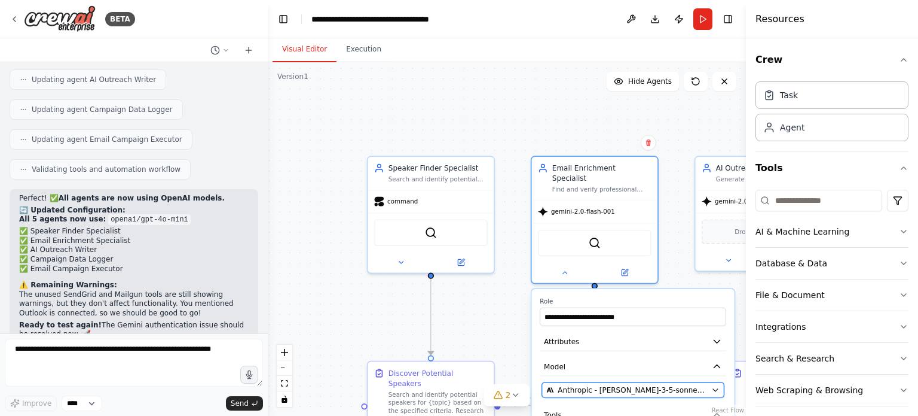
click at [594, 384] on span "Anthropic - claude-3-5-sonnet-20241022" at bounding box center [632, 389] width 149 height 10
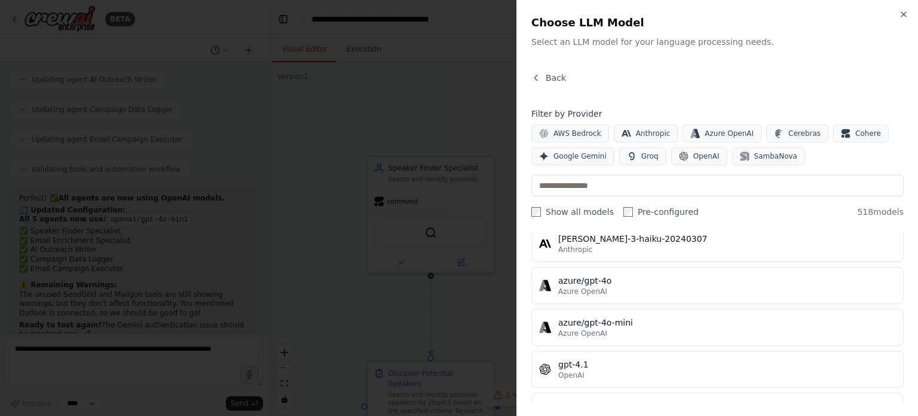
scroll to position [170, 0]
click at [644, 136] on span "Anthropic" at bounding box center [653, 134] width 35 height 10
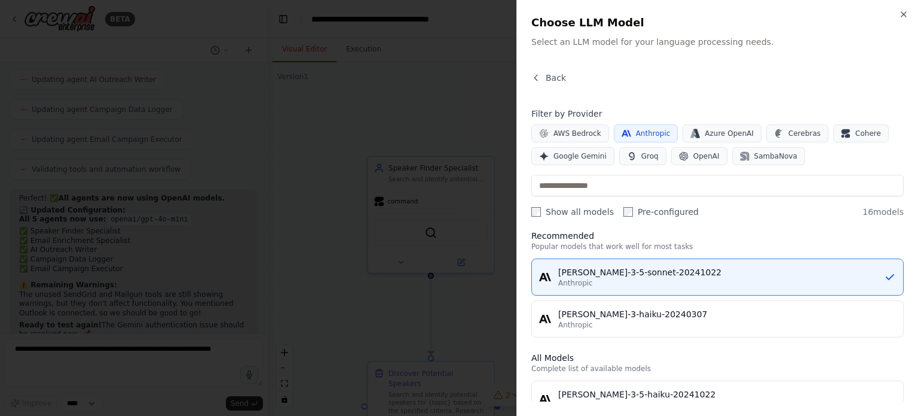
scroll to position [0, 0]
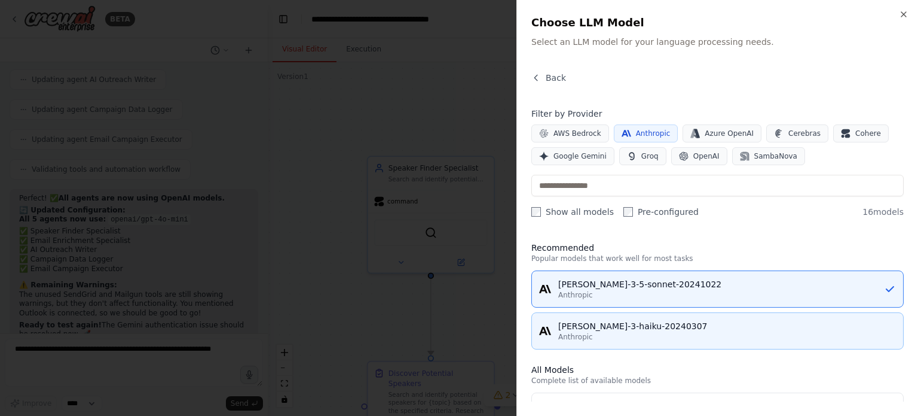
click at [641, 334] on div "Anthropic" at bounding box center [727, 337] width 338 height 10
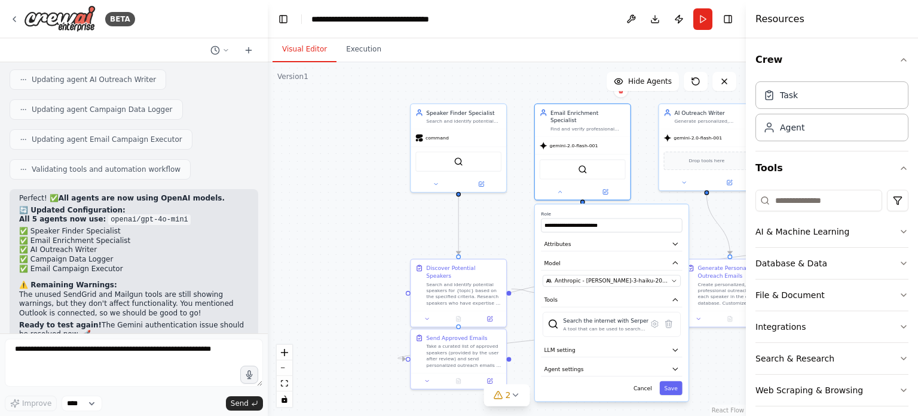
drag, startPoint x: 422, startPoint y: 316, endPoint x: 402, endPoint y: 200, distance: 117.8
click at [402, 200] on div ".deletable-edge-delete-btn { width: 20px; height: 20px; border: 0px solid #ffff…" at bounding box center [507, 238] width 478 height 353
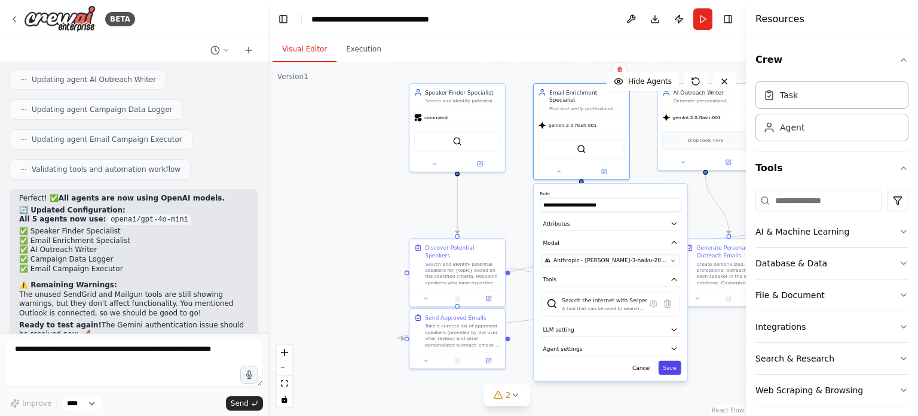
click at [665, 361] on button "Save" at bounding box center [670, 368] width 23 height 14
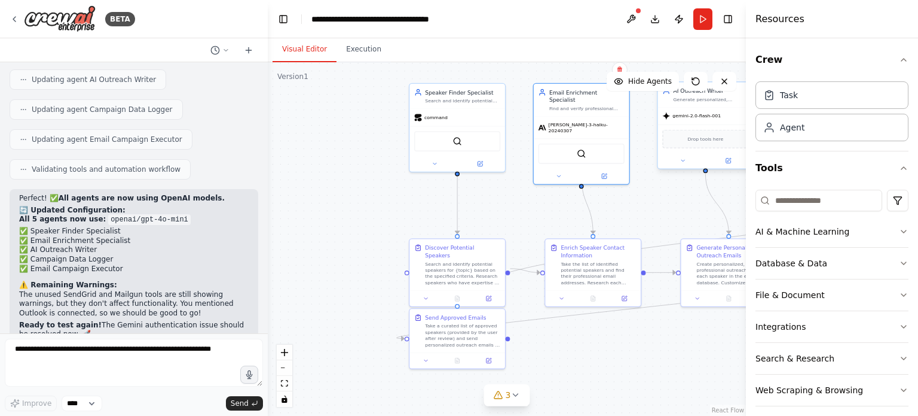
click at [683, 120] on div "gemini-2.0-flash-001" at bounding box center [706, 116] width 96 height 17
click at [684, 165] on div at bounding box center [706, 160] width 96 height 16
click at [680, 157] on icon at bounding box center [683, 160] width 6 height 6
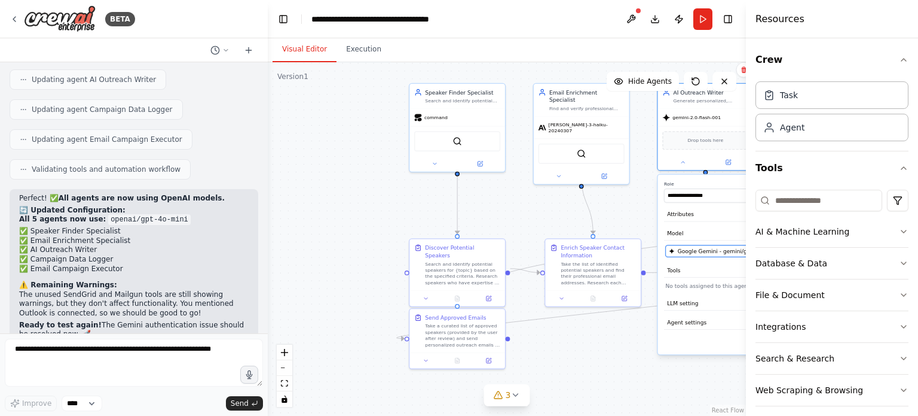
click at [691, 253] on span "Google Gemini - gemini/gemini-2.0-flash-001 (Gemi)" at bounding box center [718, 251] width 81 height 8
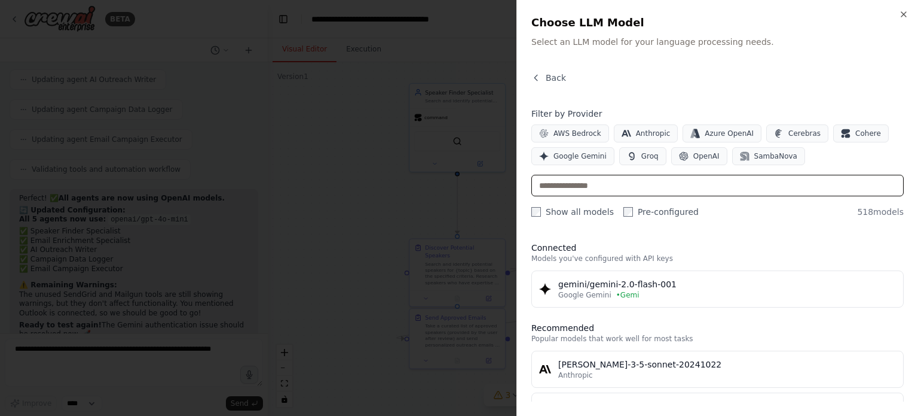
click at [592, 184] on input "text" at bounding box center [718, 186] width 372 height 22
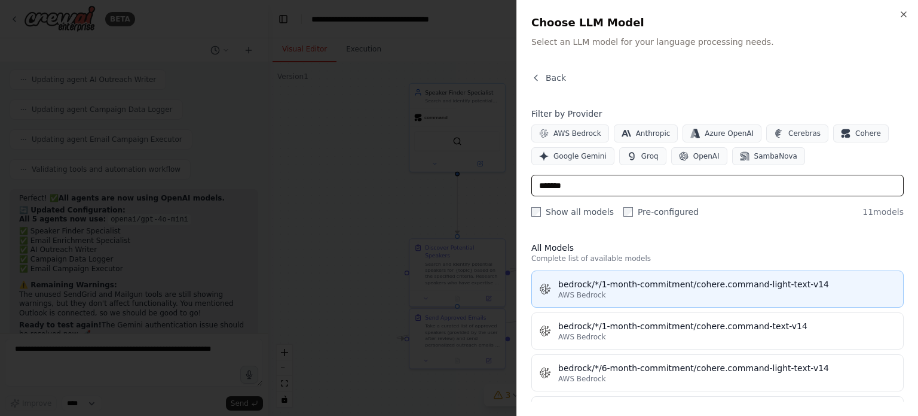
scroll to position [59, 0]
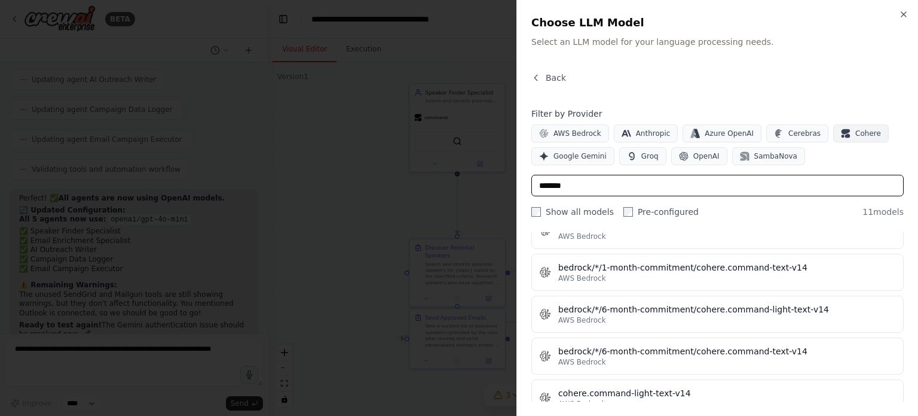
type input "*******"
click at [856, 131] on span "Cohere" at bounding box center [869, 134] width 26 height 10
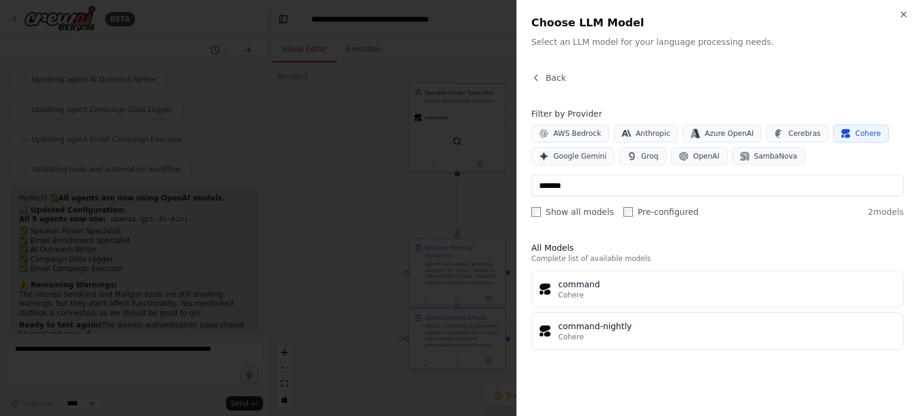
scroll to position [0, 0]
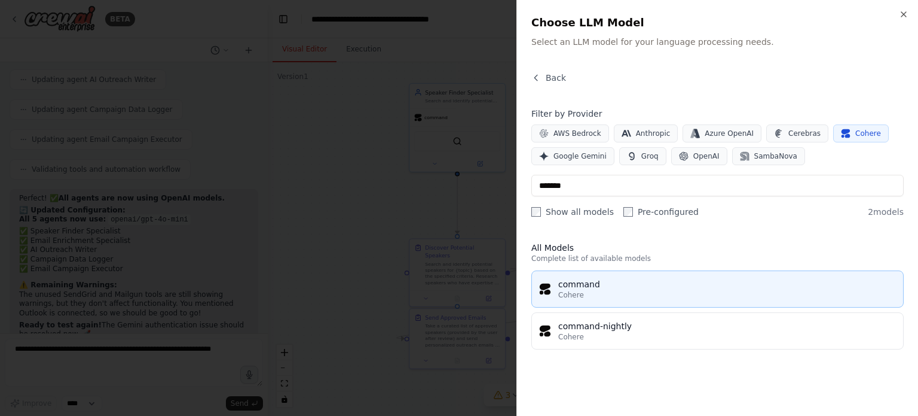
click at [617, 282] on div "command" at bounding box center [727, 284] width 338 height 12
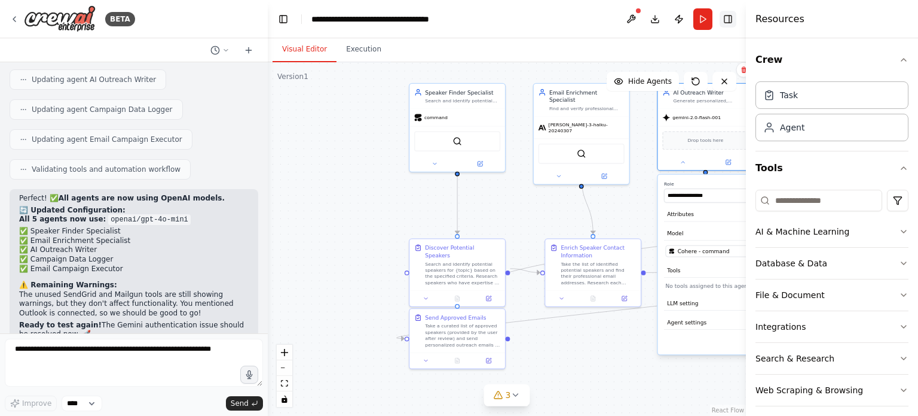
click at [725, 20] on button "Toggle Right Sidebar" at bounding box center [728, 19] width 17 height 17
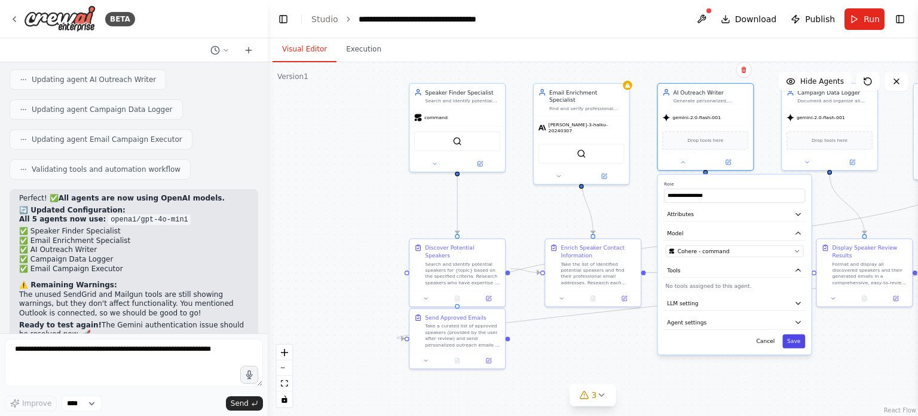
click at [796, 336] on button "Save" at bounding box center [794, 341] width 23 height 14
click at [799, 340] on button "Save" at bounding box center [794, 341] width 23 height 14
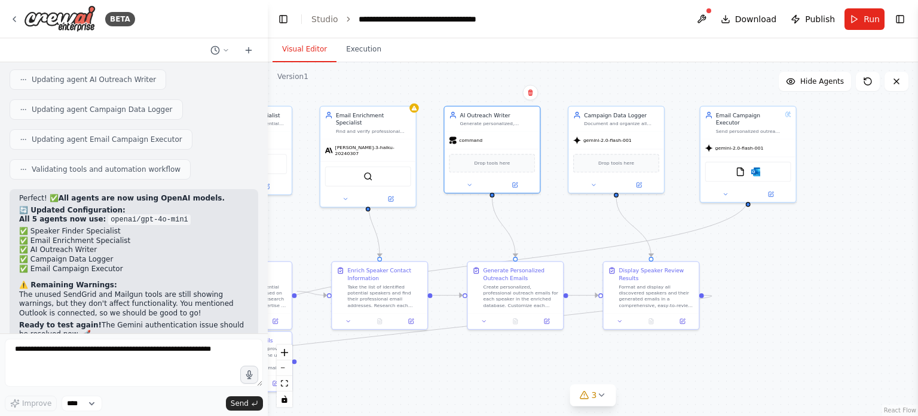
drag, startPoint x: 776, startPoint y: 197, endPoint x: 562, endPoint y: 220, distance: 215.2
click at [562, 220] on div ".deletable-edge-delete-btn { width: 20px; height: 20px; border: 0px solid #ffff…" at bounding box center [593, 238] width 650 height 353
click at [581, 140] on div "gemini-2.0-flash-001" at bounding box center [602, 139] width 59 height 8
click at [591, 186] on button at bounding box center [593, 184] width 44 height 10
click at [592, 184] on icon at bounding box center [593, 183] width 6 height 6
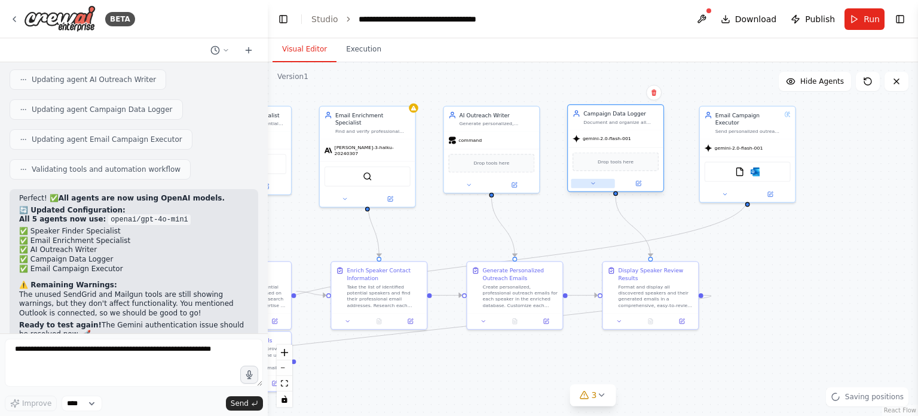
click at [592, 184] on icon at bounding box center [593, 183] width 6 height 6
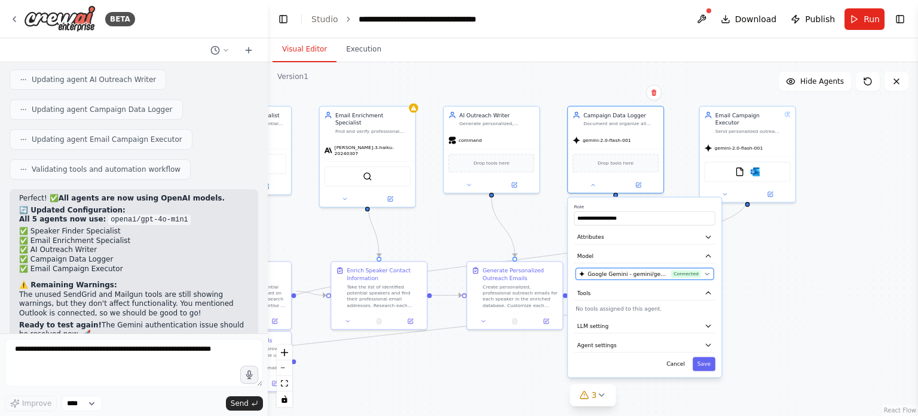
click at [606, 270] on span "Google Gemini - gemini/gemini-2.0-flash-001 (Gemi)" at bounding box center [628, 274] width 81 height 8
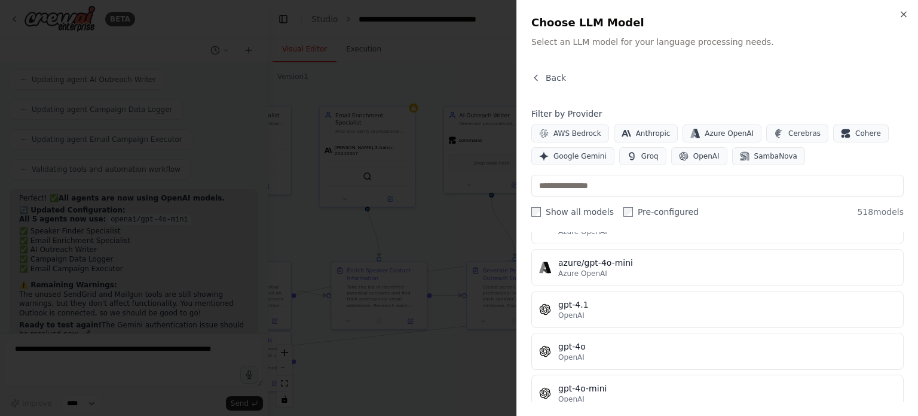
scroll to position [228, 0]
click at [842, 139] on button "Cohere" at bounding box center [861, 133] width 56 height 18
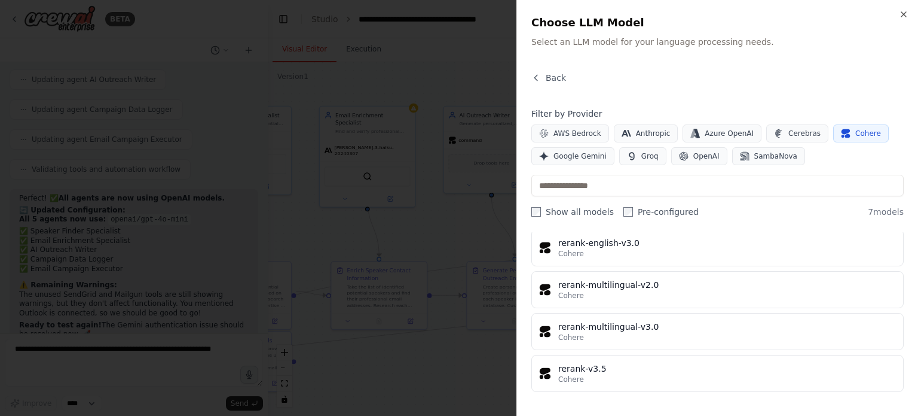
scroll to position [164, 0]
drag, startPoint x: 623, startPoint y: 315, endPoint x: 627, endPoint y: 213, distance: 102.3
click at [627, 213] on div "Back Filter by Provider AWS Bedrock Anthropic Azure OpenAI Cerebras Cohere Goog…" at bounding box center [718, 236] width 372 height 329
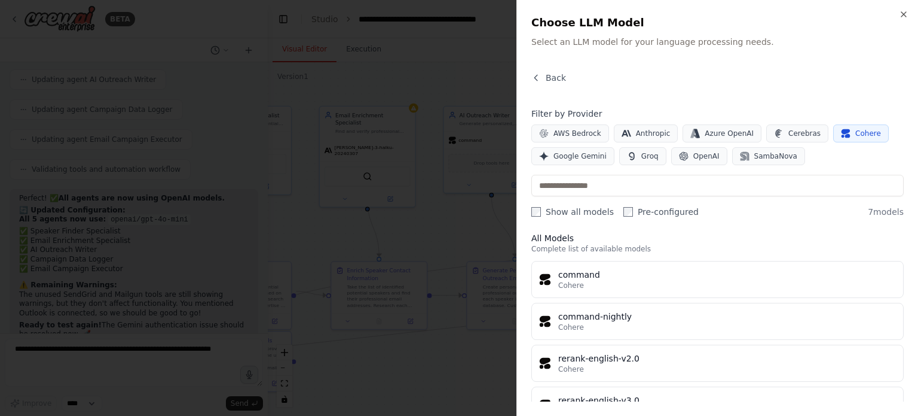
scroll to position [0, 0]
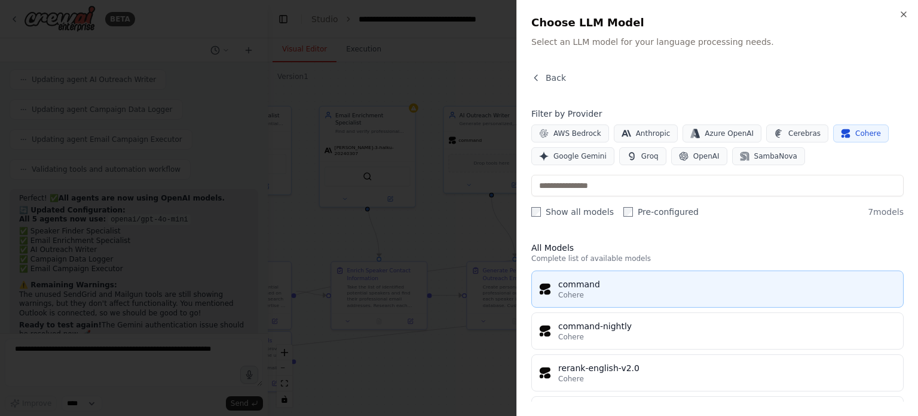
click at [653, 280] on div "command" at bounding box center [727, 284] width 338 height 12
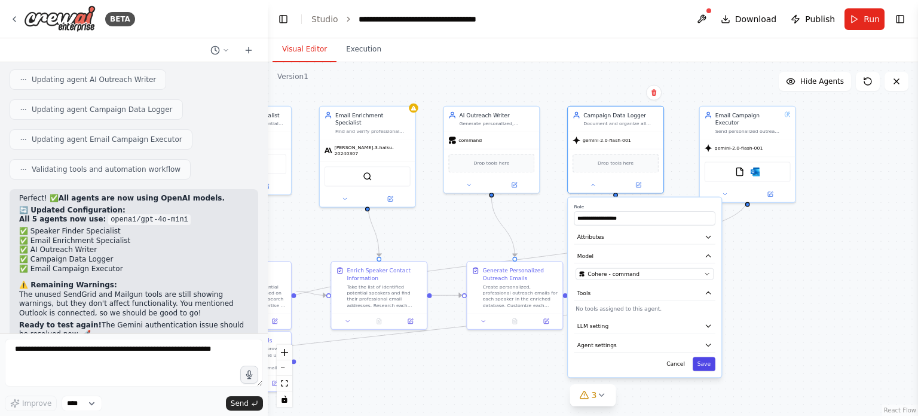
click at [709, 368] on button "Save" at bounding box center [704, 364] width 23 height 14
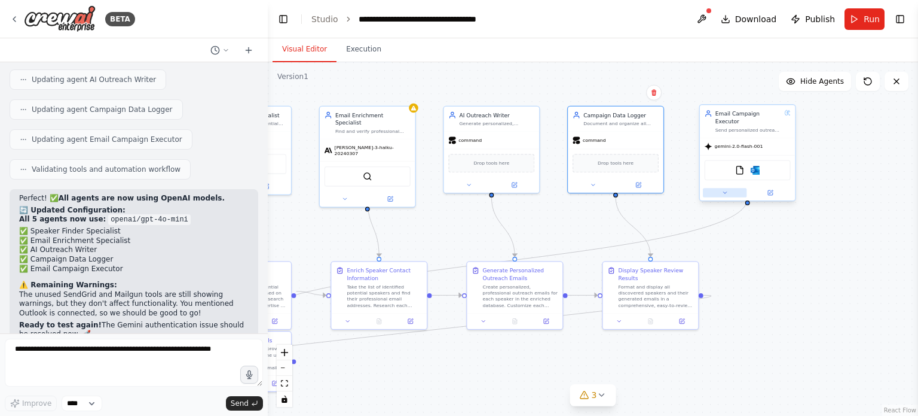
click at [723, 190] on icon at bounding box center [725, 193] width 6 height 6
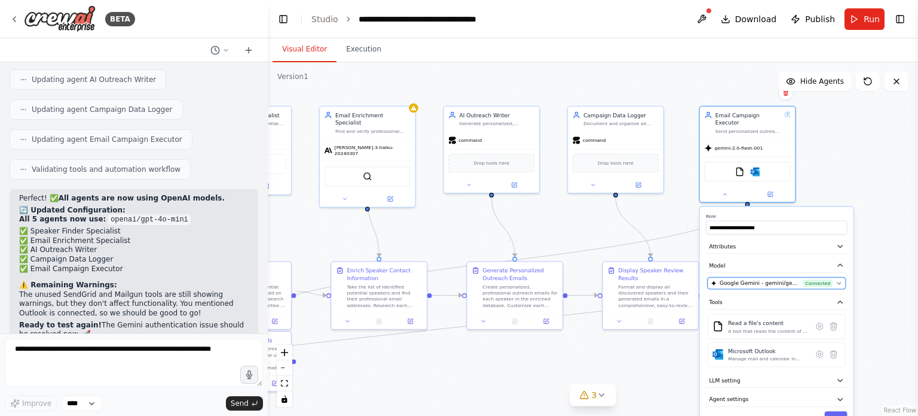
click at [840, 280] on icon "button" at bounding box center [839, 283] width 6 height 6
click at [839, 280] on icon "button" at bounding box center [839, 283] width 6 height 6
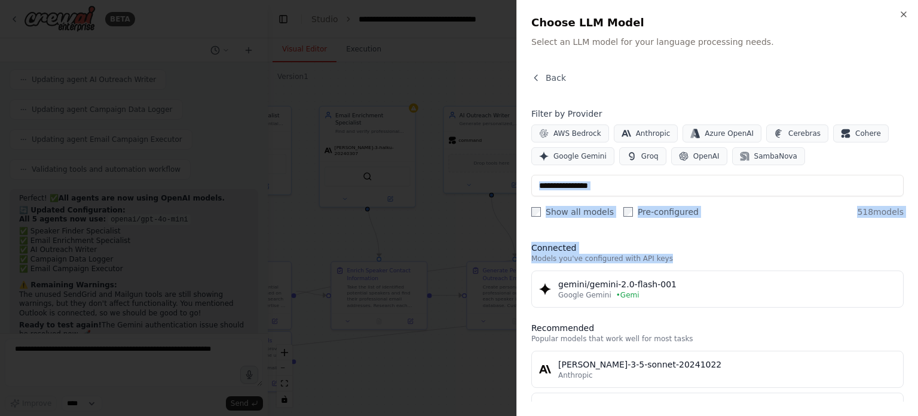
drag, startPoint x: 738, startPoint y: 255, endPoint x: 744, endPoint y: 169, distance: 86.9
click at [744, 169] on div "Back Filter by Provider AWS Bedrock Anthropic Azure OpenAI Cerebras Cohere Goog…" at bounding box center [718, 236] width 372 height 329
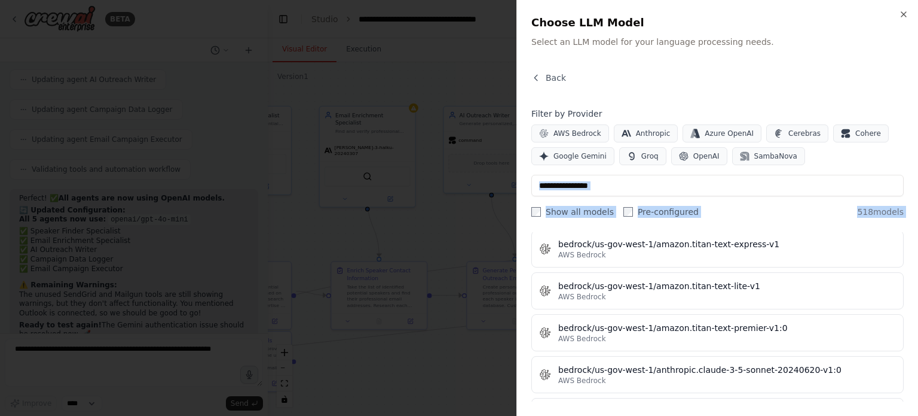
scroll to position [4125, 0]
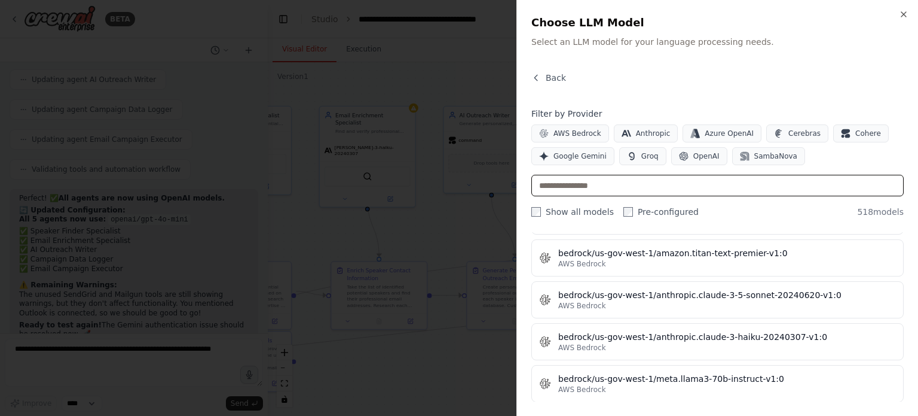
click at [673, 185] on input "text" at bounding box center [718, 186] width 372 height 22
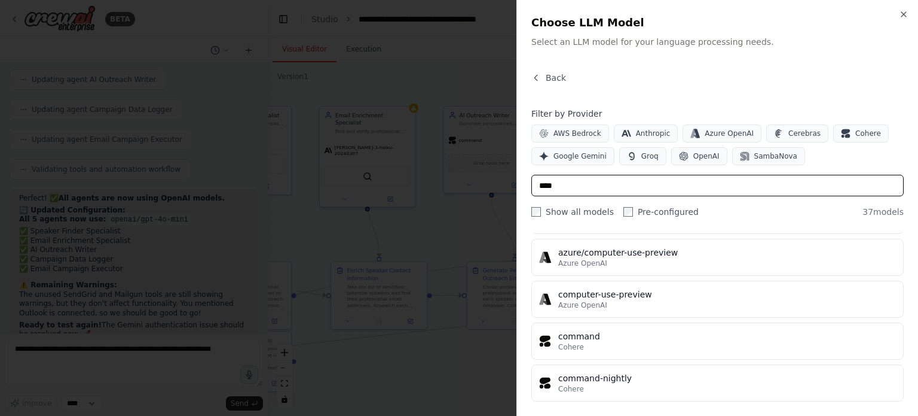
scroll to position [1330, 0]
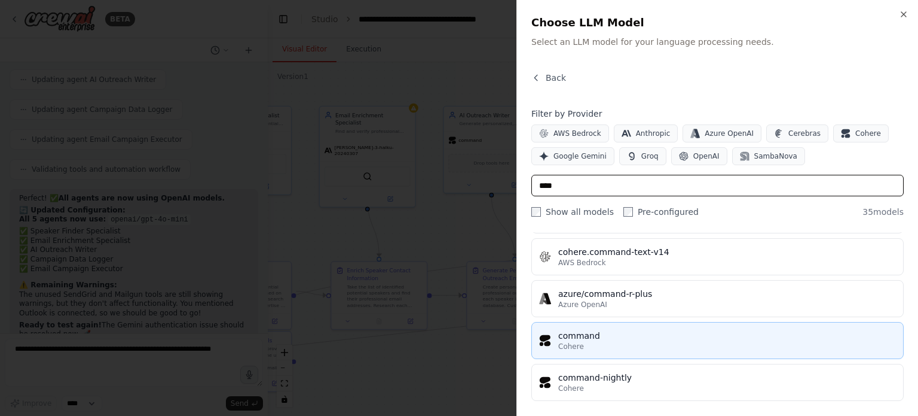
type input "****"
click at [667, 341] on div "Cohere" at bounding box center [727, 346] width 338 height 10
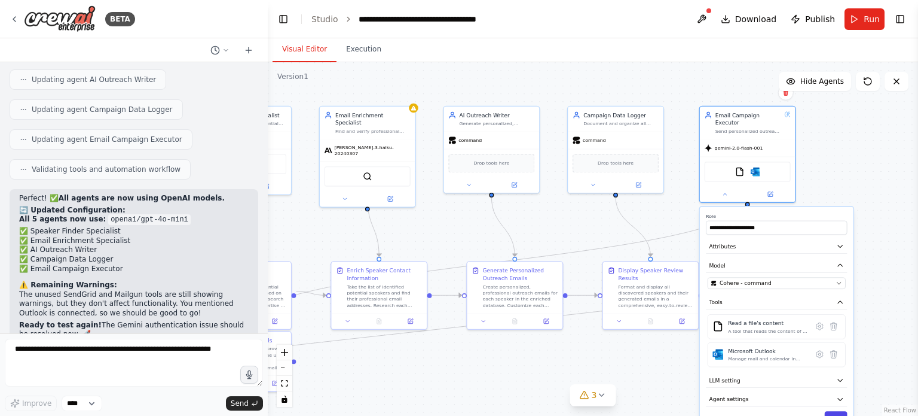
click at [840, 411] on button "Save" at bounding box center [836, 418] width 23 height 14
click at [835, 411] on button "Save" at bounding box center [836, 418] width 23 height 14
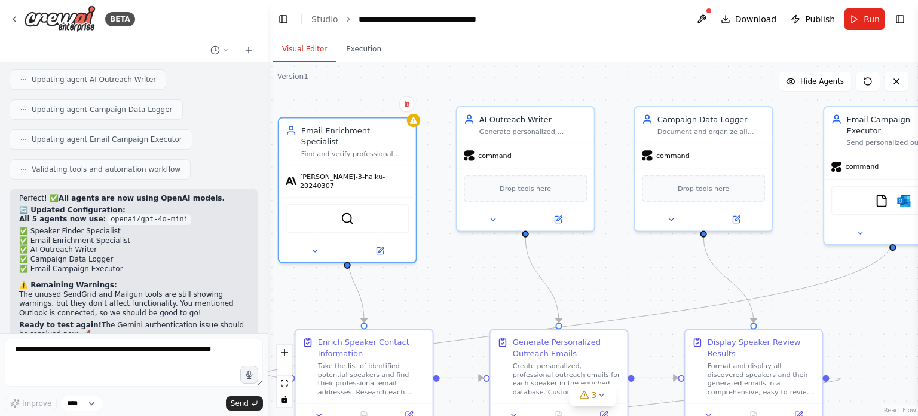
drag, startPoint x: 418, startPoint y: 108, endPoint x: 421, endPoint y: 115, distance: 8.6
click at [421, 115] on div ".deletable-edge-delete-btn { width: 20px; height: 20px; border: 0px solid #ffff…" at bounding box center [593, 238] width 650 height 353
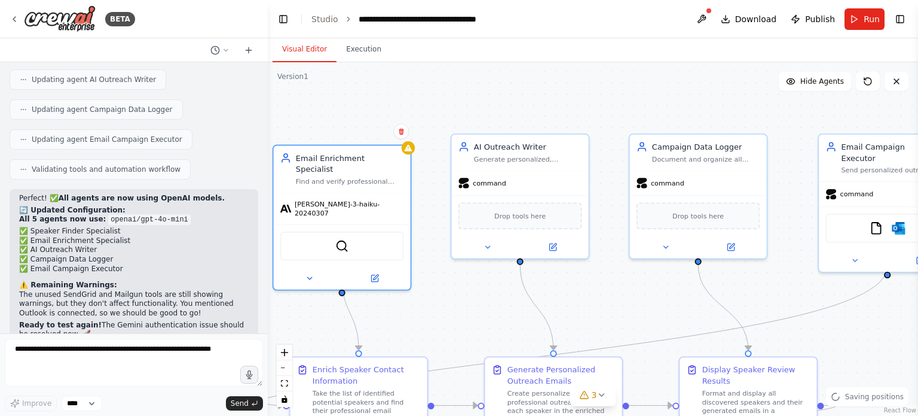
drag, startPoint x: 436, startPoint y: 114, endPoint x: 433, endPoint y: 140, distance: 26.5
click at [433, 139] on div ".deletable-edge-delete-btn { width: 20px; height: 20px; border: 0px solid #ffff…" at bounding box center [593, 238] width 650 height 353
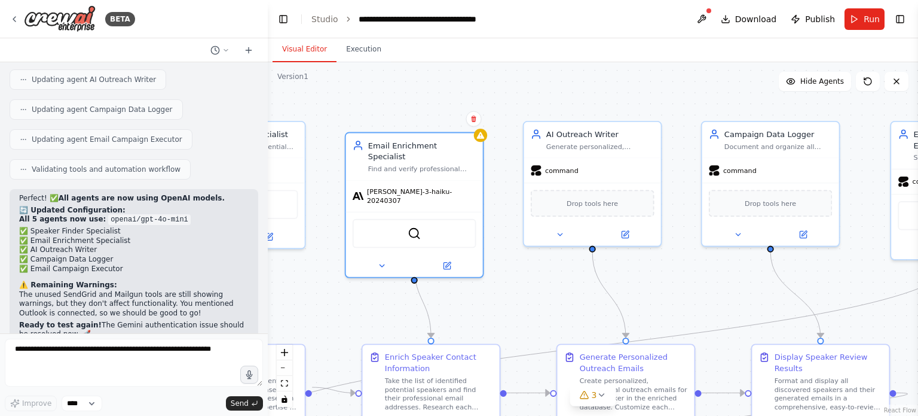
drag, startPoint x: 423, startPoint y: 117, endPoint x: 521, endPoint y: 105, distance: 98.8
click at [517, 103] on div ".deletable-edge-delete-btn { width: 20px; height: 20px; border: 0px solid #ffff…" at bounding box center [593, 238] width 650 height 353
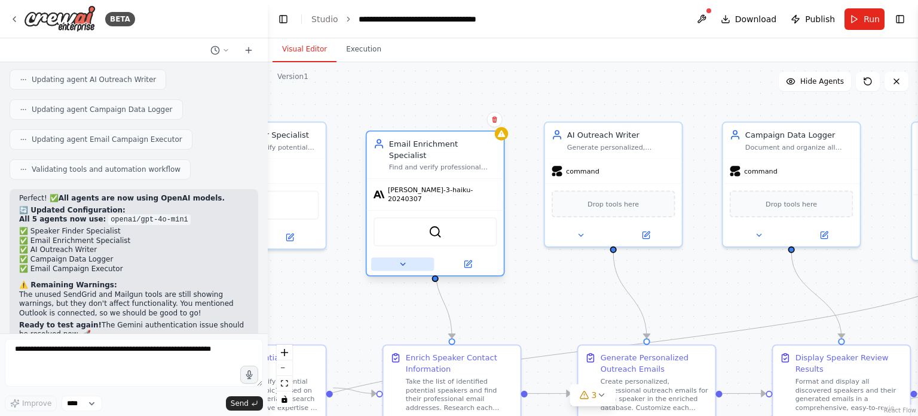
click at [402, 263] on icon at bounding box center [403, 264] width 4 height 2
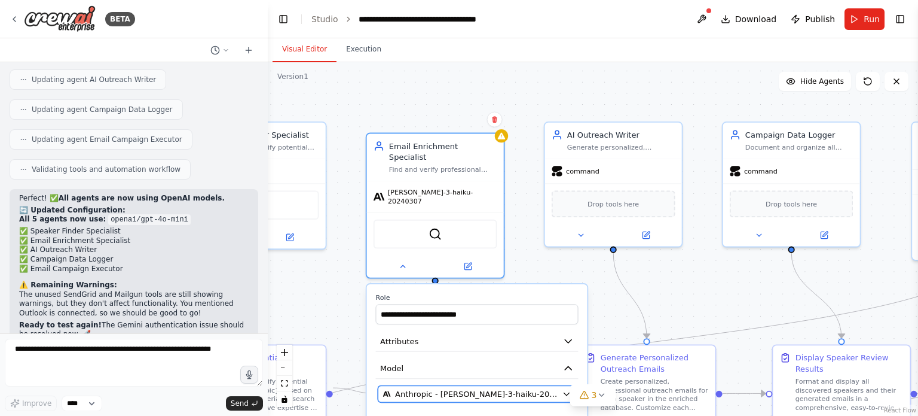
click at [453, 388] on span "Anthropic - claude-3-haiku-20240307" at bounding box center [476, 393] width 163 height 11
click at [567, 385] on button "Anthropic - claude-3-haiku-20240307" at bounding box center [477, 393] width 198 height 17
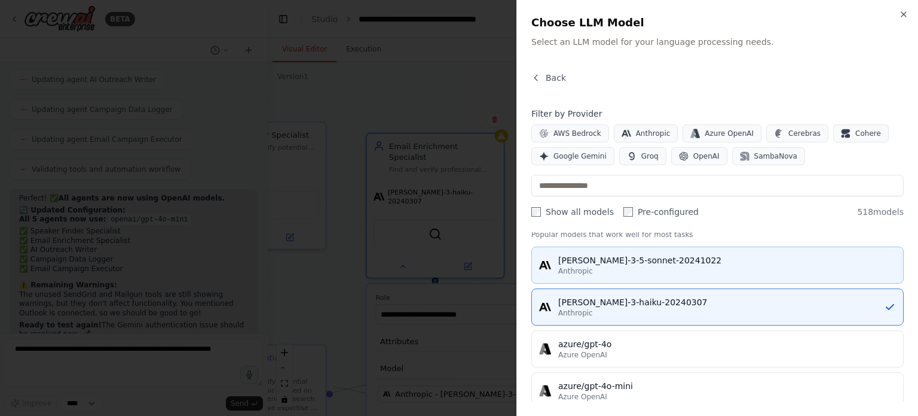
scroll to position [29, 0]
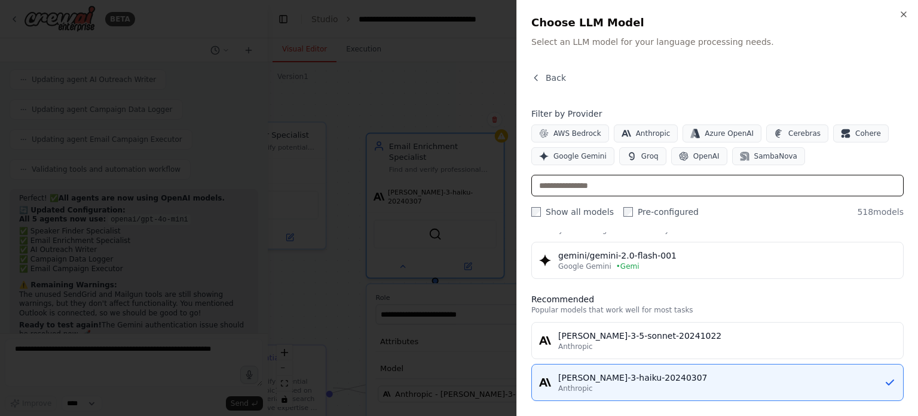
click at [592, 183] on input "text" at bounding box center [718, 186] width 372 height 22
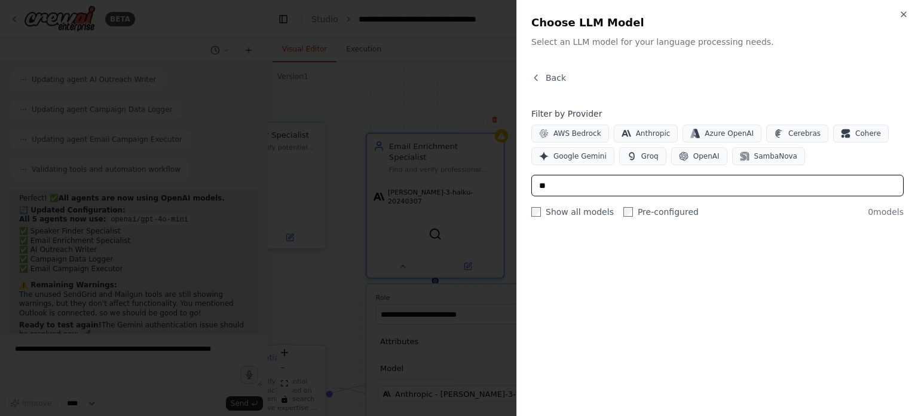
scroll to position [0, 0]
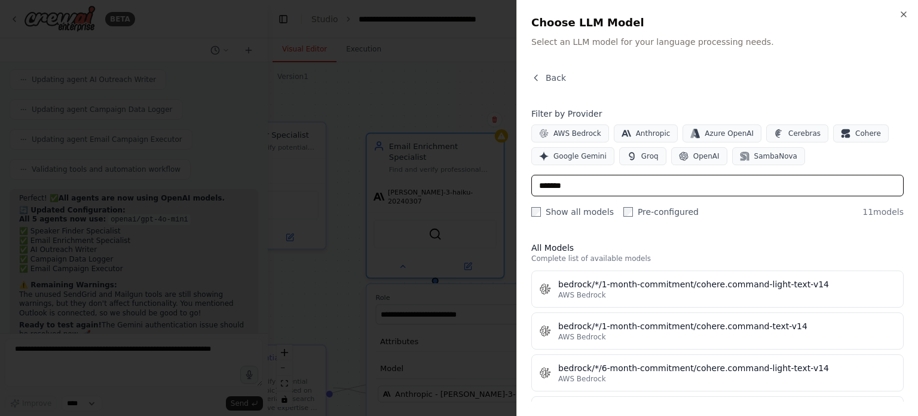
type input "*******"
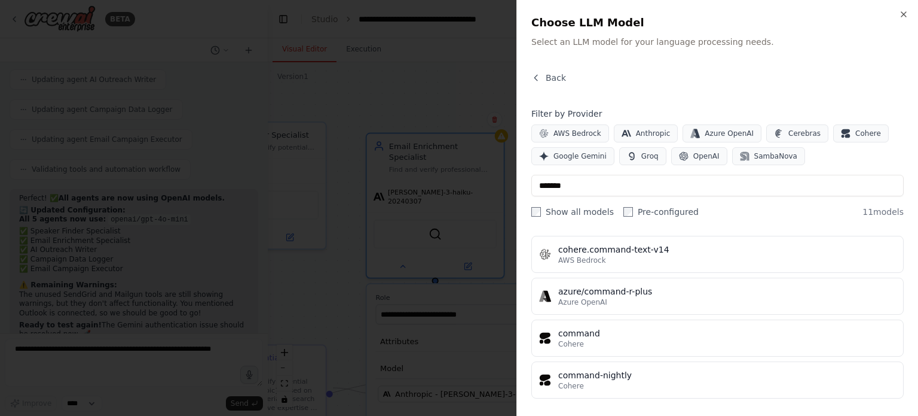
scroll to position [331, 0]
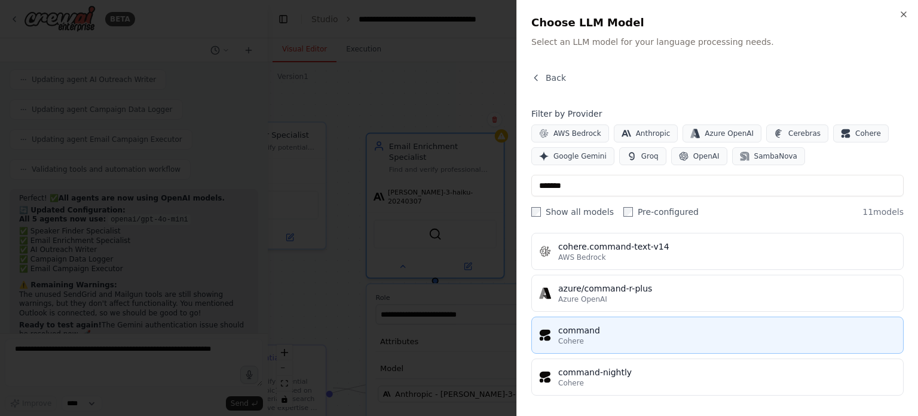
click at [709, 336] on div "Cohere" at bounding box center [727, 341] width 338 height 10
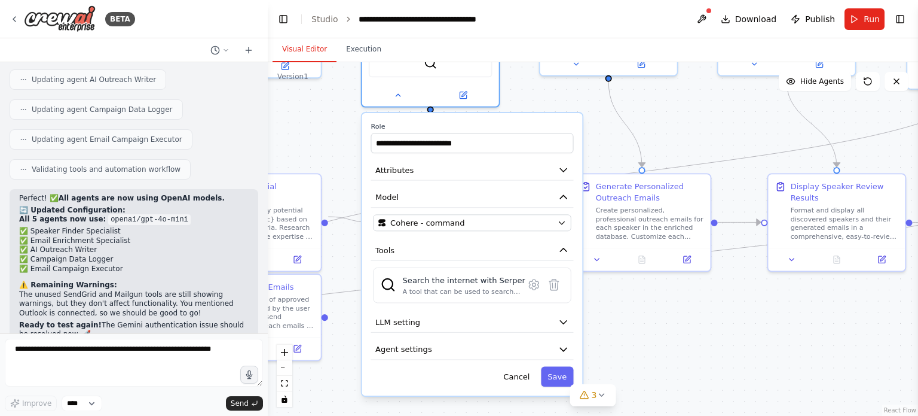
drag, startPoint x: 329, startPoint y: 280, endPoint x: 325, endPoint y: 109, distance: 171.1
click at [325, 109] on div ".deletable-edge-delete-btn { width: 20px; height: 20px; border: 0px solid #ffff…" at bounding box center [593, 238] width 650 height 353
click at [565, 366] on button "Save" at bounding box center [557, 376] width 32 height 20
click at [566, 366] on button "Save" at bounding box center [557, 376] width 32 height 20
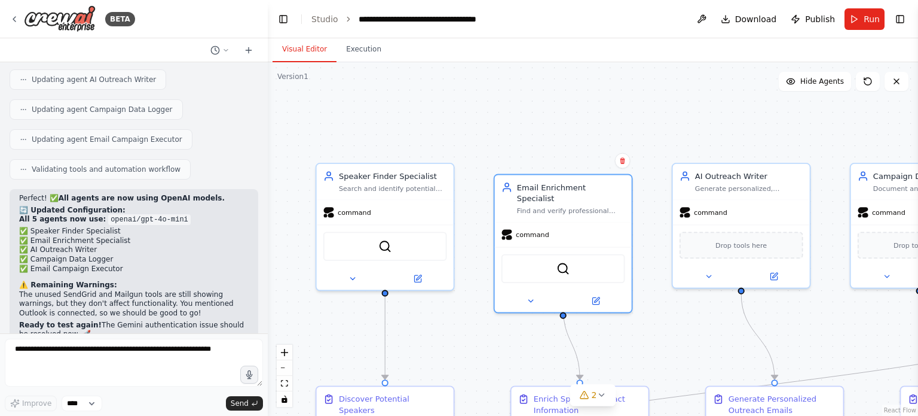
drag, startPoint x: 534, startPoint y: 133, endPoint x: 667, endPoint y: 345, distance: 250.3
click at [667, 345] on div ".deletable-edge-delete-btn { width: 20px; height: 20px; border: 0px solid #ffff…" at bounding box center [593, 238] width 650 height 353
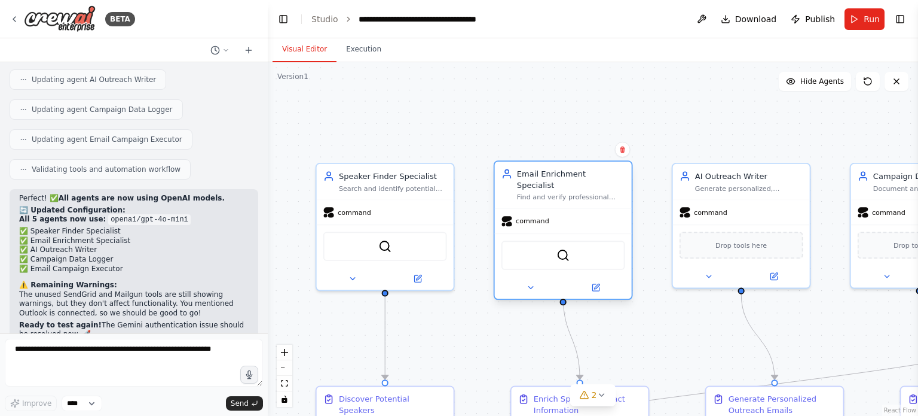
drag, startPoint x: 562, startPoint y: 181, endPoint x: 559, endPoint y: 171, distance: 10.0
click at [559, 170] on div "Email Enrichment Specialist" at bounding box center [571, 179] width 108 height 22
click at [532, 134] on div ".deletable-edge-delete-btn { width: 20px; height: 20px; border: 0px solid #ffff…" at bounding box center [593, 238] width 650 height 353
click at [604, 396] on icon at bounding box center [602, 395] width 10 height 10
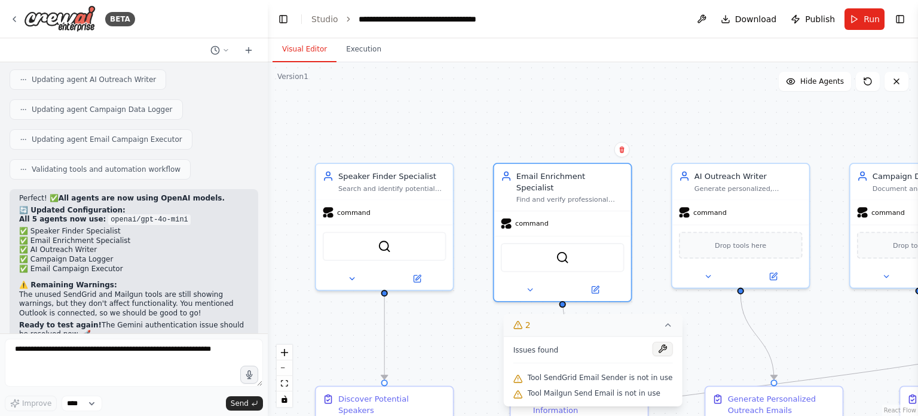
click at [655, 346] on button at bounding box center [662, 348] width 20 height 14
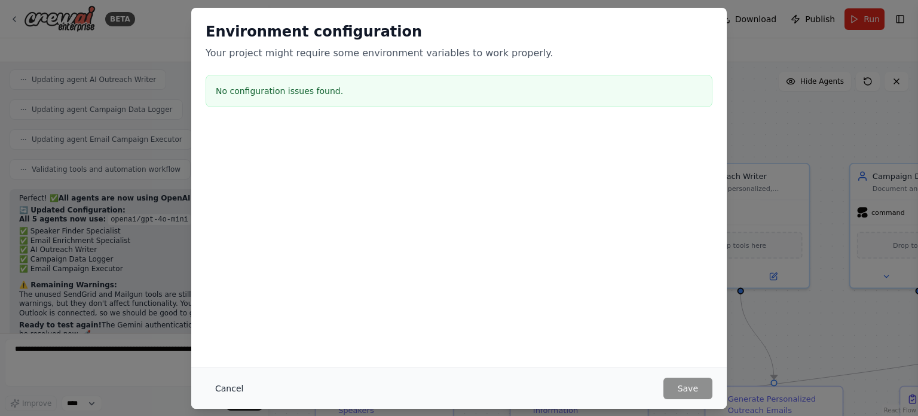
click at [240, 387] on button "Cancel" at bounding box center [229, 388] width 47 height 22
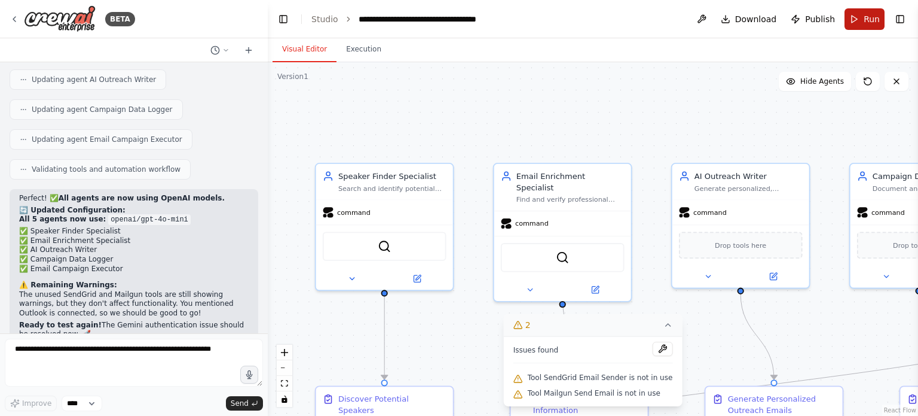
click at [862, 29] on button "Run" at bounding box center [865, 19] width 40 height 22
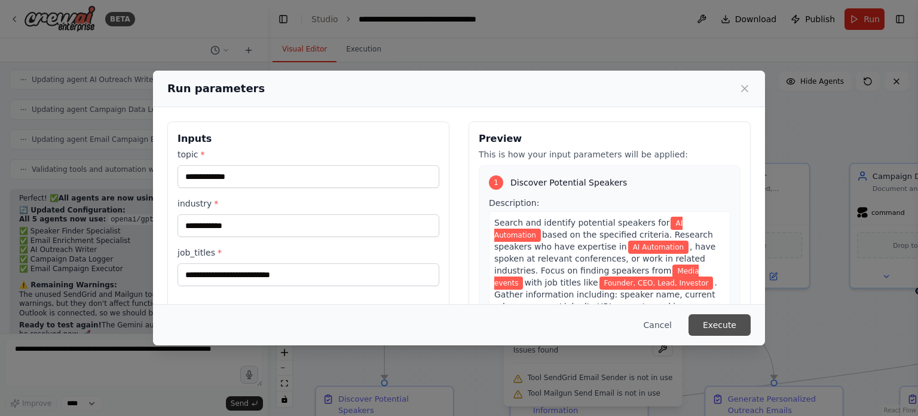
click at [725, 325] on button "Execute" at bounding box center [720, 325] width 62 height 22
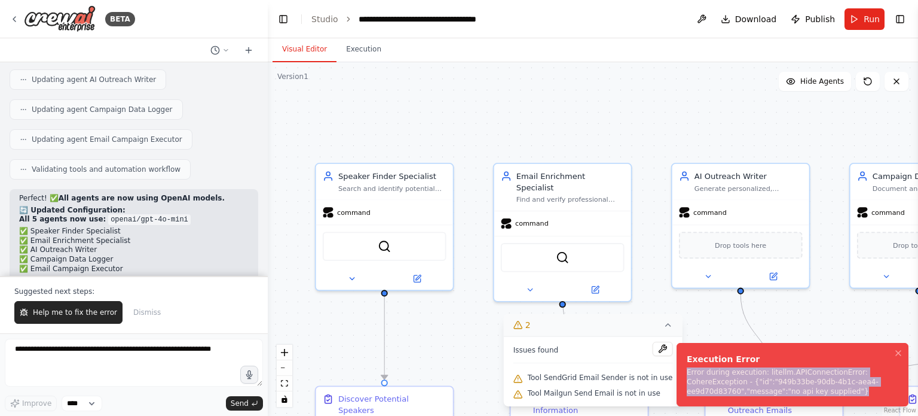
drag, startPoint x: 849, startPoint y: 390, endPoint x: 680, endPoint y: 368, distance: 170.0
click at [680, 368] on li "Execution Error Error during execution: litellm.APIConnectionError: CohereExcep…" at bounding box center [793, 374] width 232 height 63
click at [88, 308] on button "Help me to fix the error" at bounding box center [68, 312] width 108 height 23
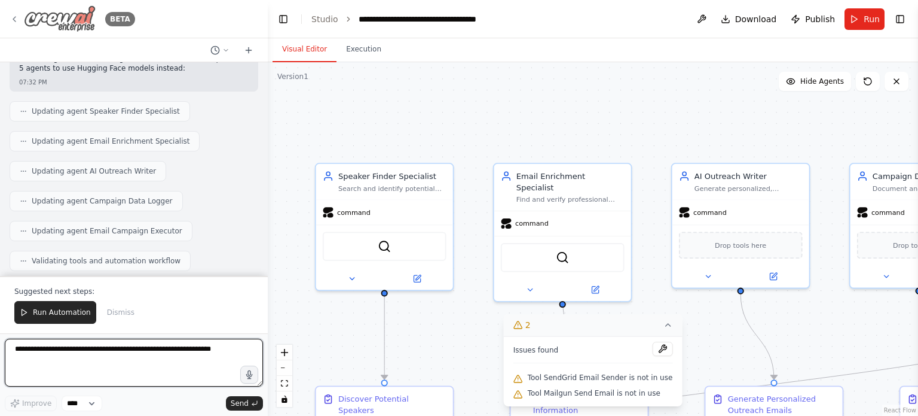
scroll to position [15382, 0]
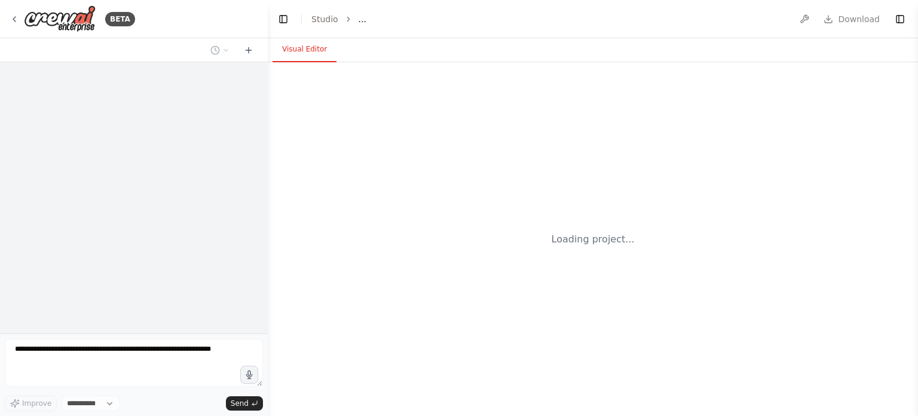
select select "****"
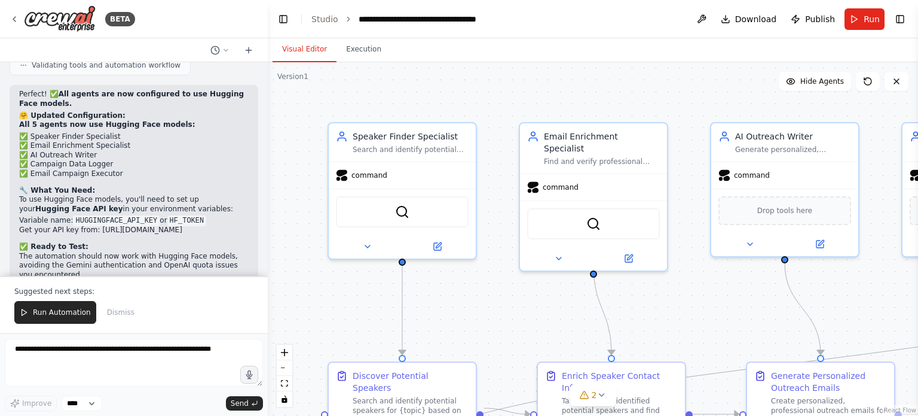
scroll to position [15574, 0]
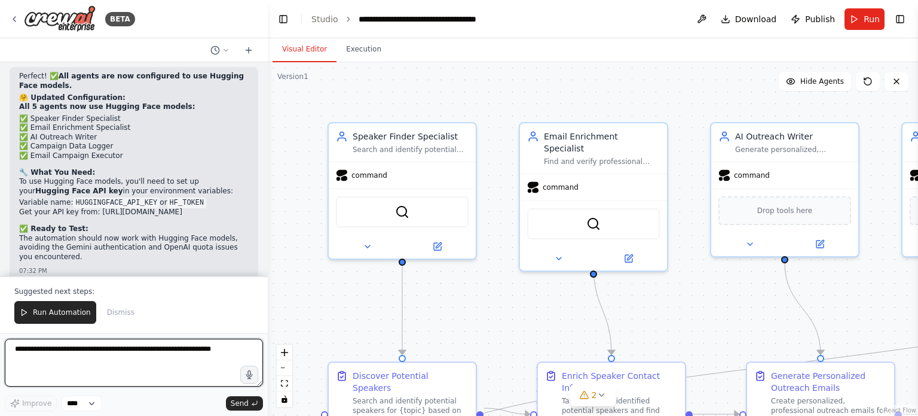
click at [74, 352] on textarea at bounding box center [134, 362] width 258 height 48
type textarea "**********"
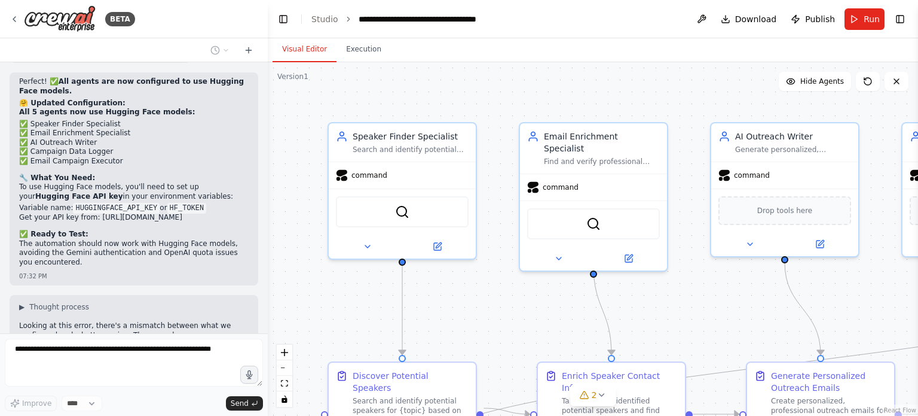
scroll to position [15600, 0]
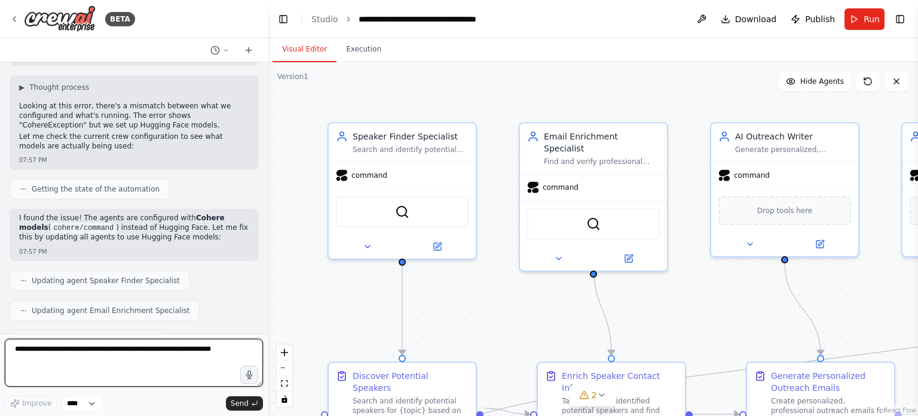
scroll to position [15789, 0]
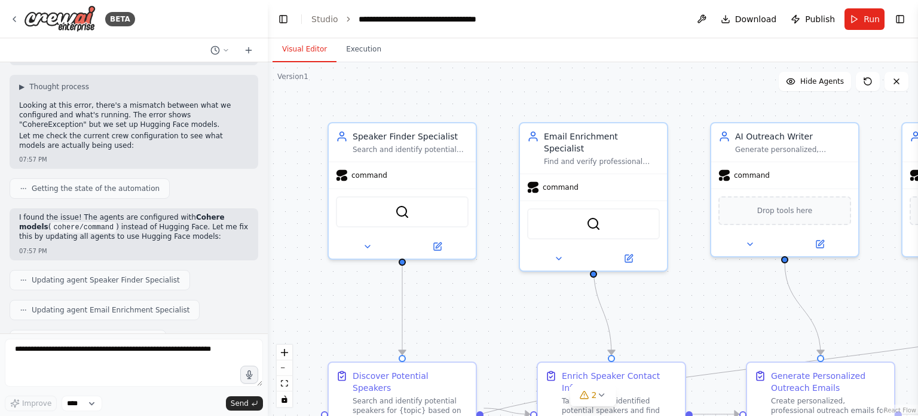
drag, startPoint x: 77, startPoint y: 261, endPoint x: 20, endPoint y: 256, distance: 57.0
copy code "COHERE_API_KEY"
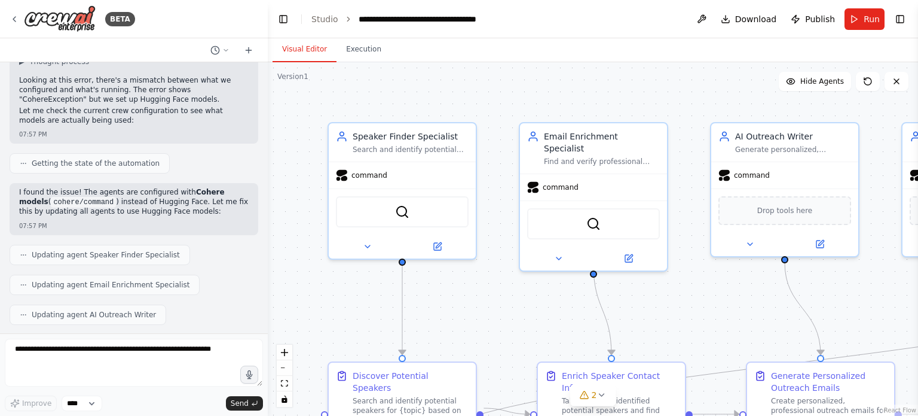
scroll to position [15822, 0]
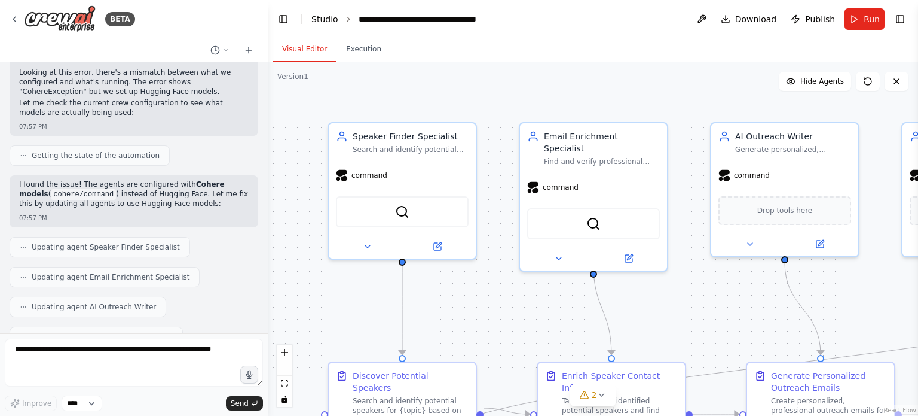
copy code "COHERE_API_KEY"
click at [68, 23] on img at bounding box center [60, 18] width 72 height 27
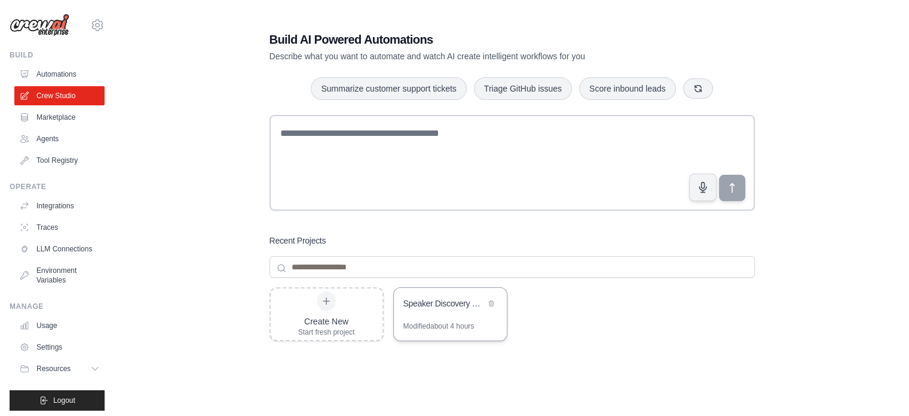
click at [417, 309] on div "Speaker Discovery & Outreach Automation" at bounding box center [445, 304] width 82 height 14
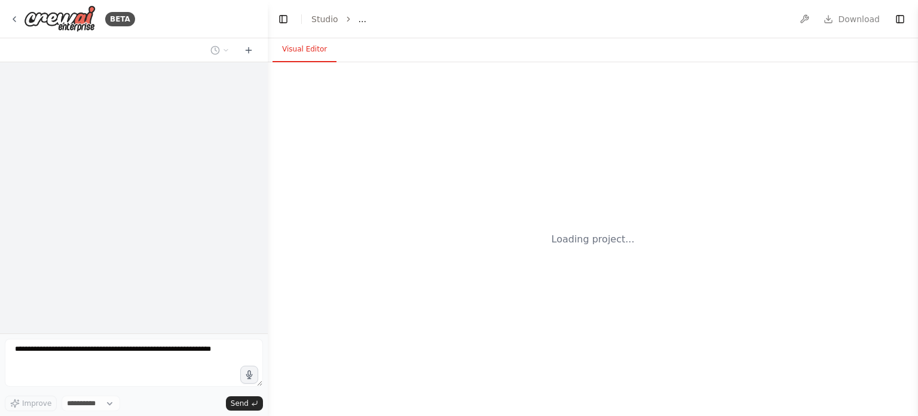
select select "****"
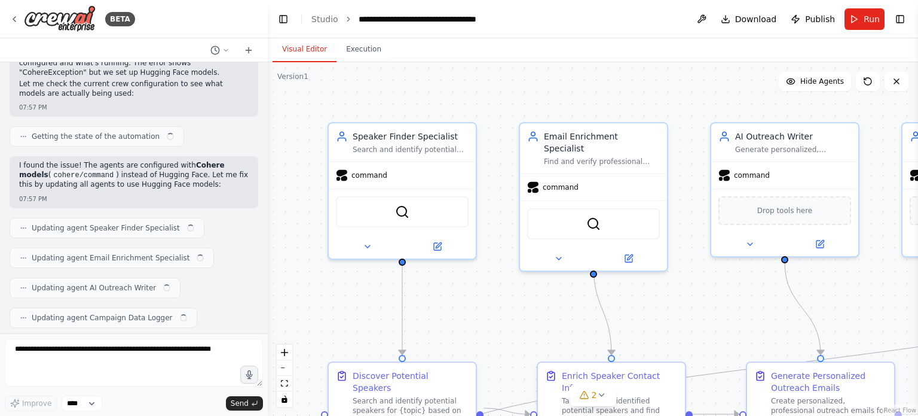
scroll to position [15822, 0]
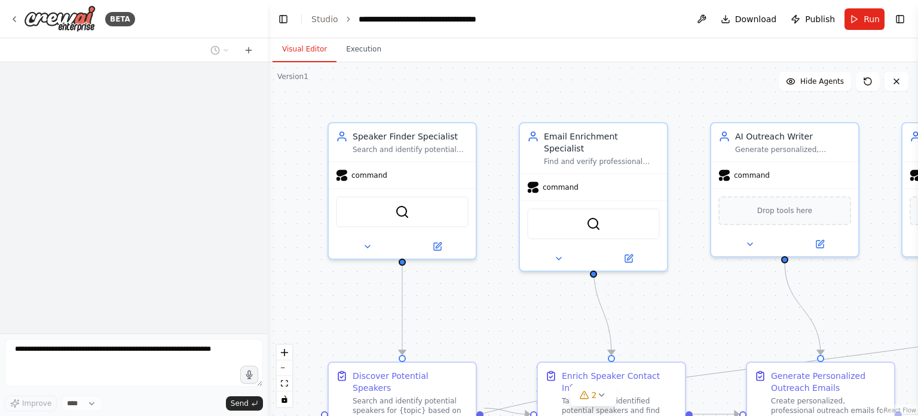
click at [860, 23] on button "Run" at bounding box center [865, 19] width 40 height 22
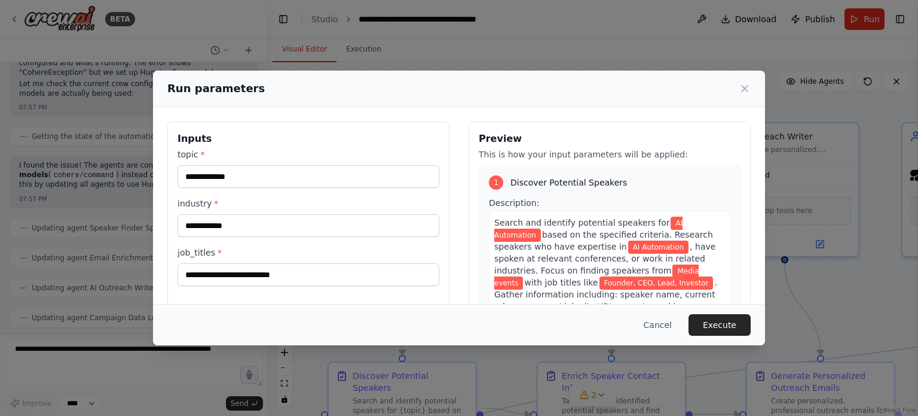
scroll to position [15822, 0]
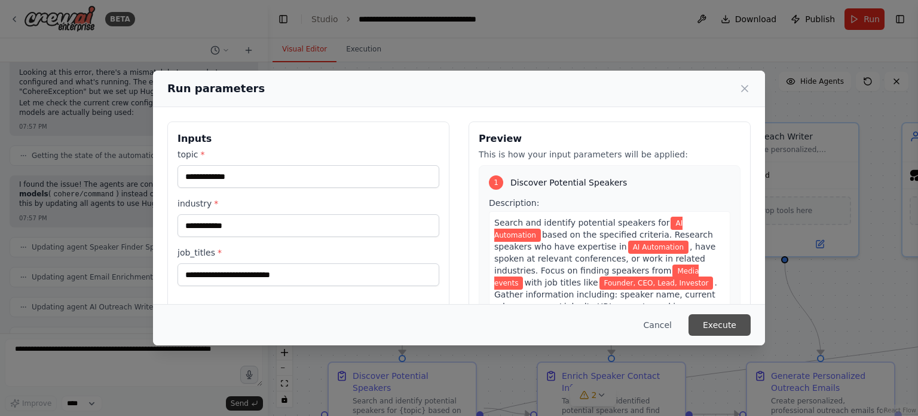
click at [727, 328] on button "Execute" at bounding box center [720, 325] width 62 height 22
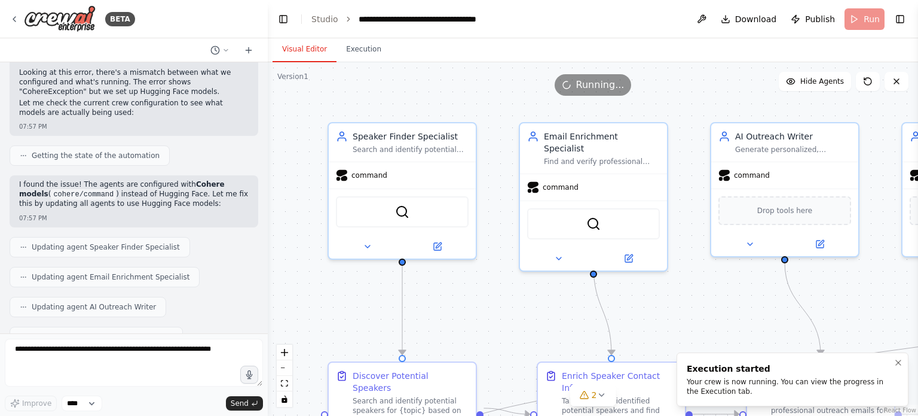
click at [754, 386] on div "Your crew is now running. You can view the progress in the Execution tab." at bounding box center [790, 386] width 207 height 19
drag, startPoint x: 754, startPoint y: 386, endPoint x: 739, endPoint y: 385, distance: 15.0
click at [739, 385] on div "Your crew is now running. You can view the progress in the Execution tab." at bounding box center [790, 386] width 207 height 19
click at [740, 393] on div "Your crew is now running. You can view the progress in the Execution tab." at bounding box center [790, 386] width 207 height 19
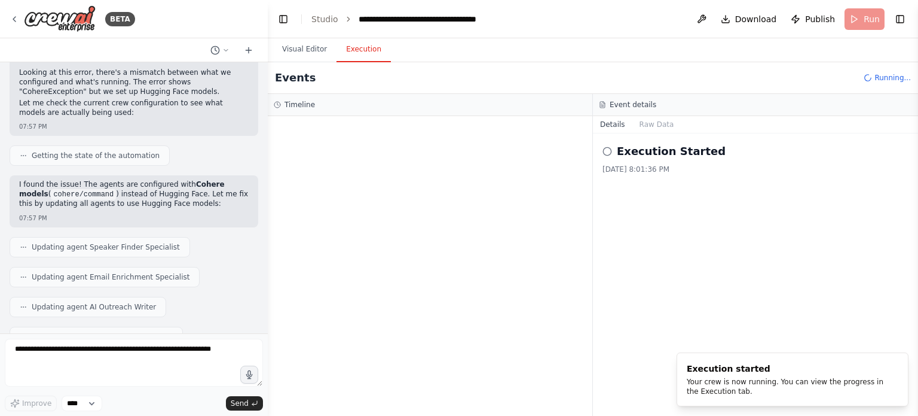
click at [345, 47] on button "Execution" at bounding box center [364, 49] width 54 height 25
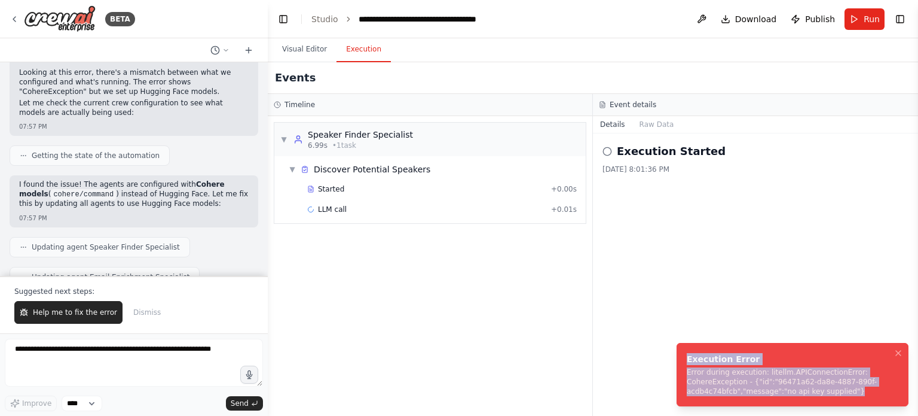
drag, startPoint x: 843, startPoint y: 387, endPoint x: 686, endPoint y: 353, distance: 160.3
click at [687, 353] on div "Execution Error Error during execution: litellm.APIConnectionError: CohereExcep…" at bounding box center [790, 374] width 207 height 43
copy div "Execution Error Error during execution: litellm.APIConnectionError: CohereExcep…"
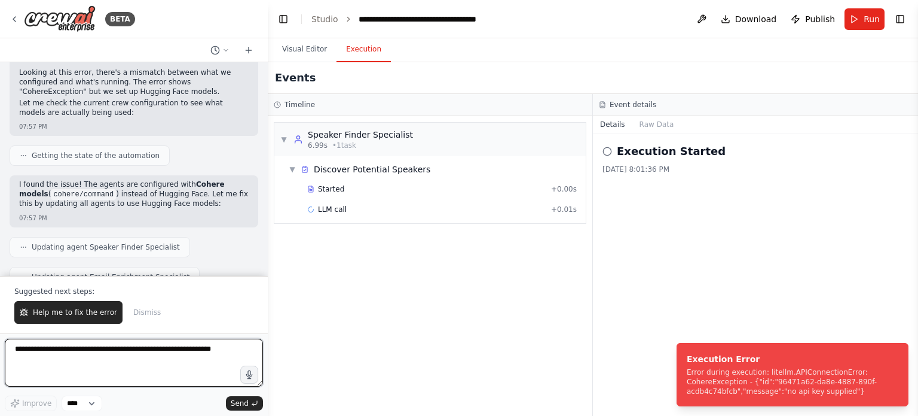
click at [133, 346] on textarea at bounding box center [134, 362] width 258 height 48
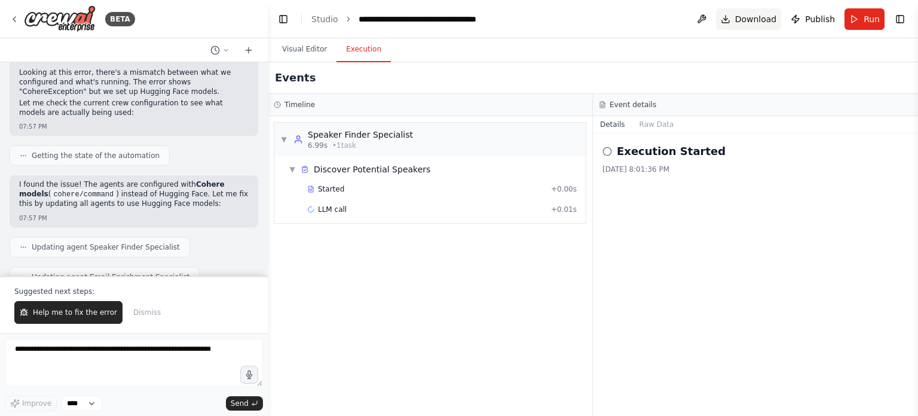
click at [751, 22] on span "Download" at bounding box center [756, 19] width 42 height 12
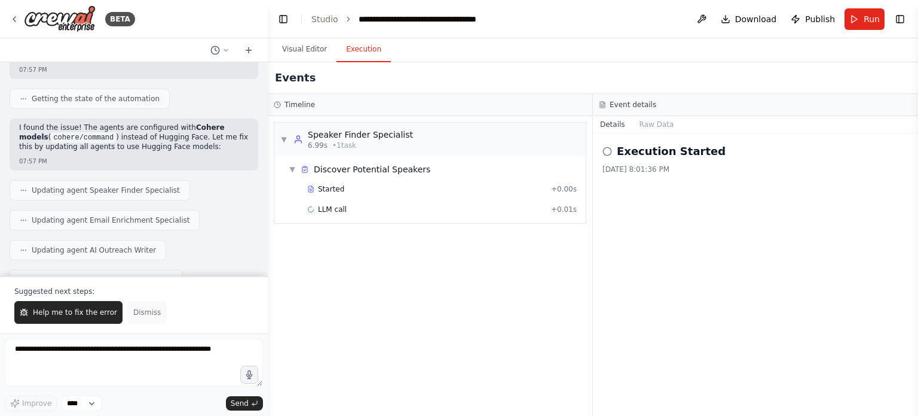
click at [143, 308] on span "Dismiss" at bounding box center [147, 312] width 28 height 10
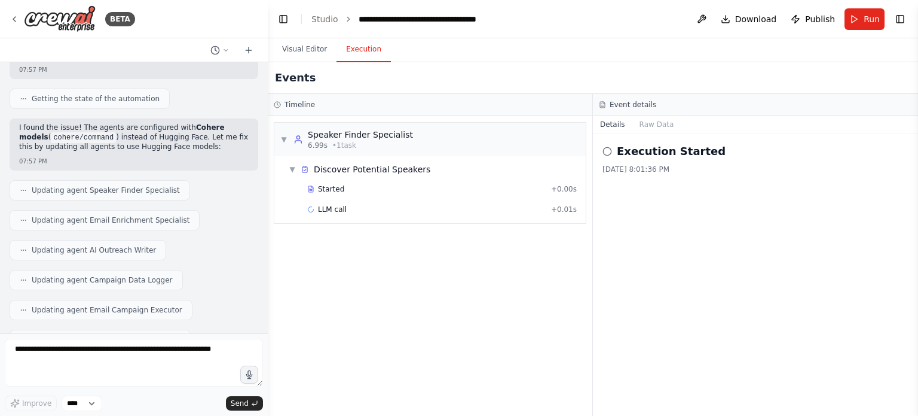
scroll to position [15822, 0]
